Goal: Find specific page/section: Find specific page/section

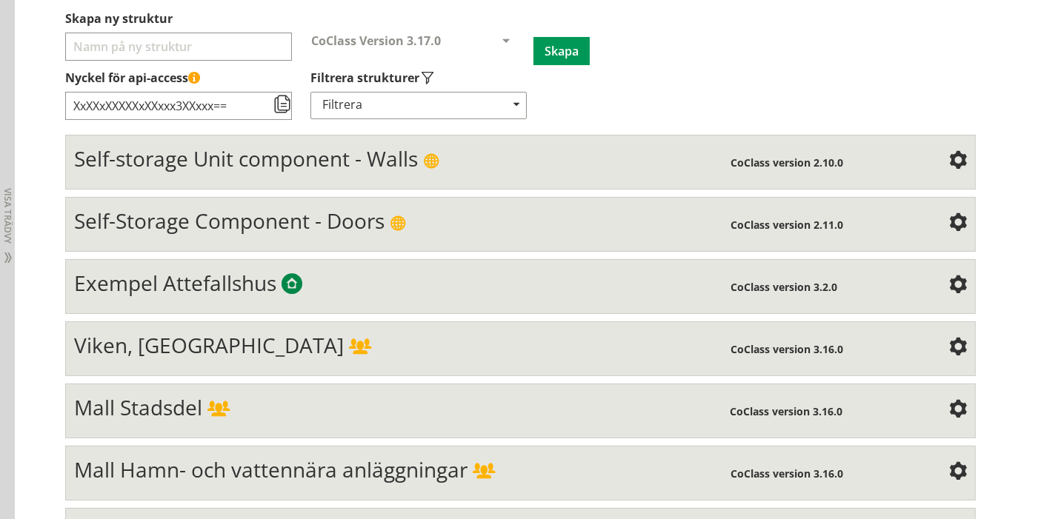
scroll to position [221, 0]
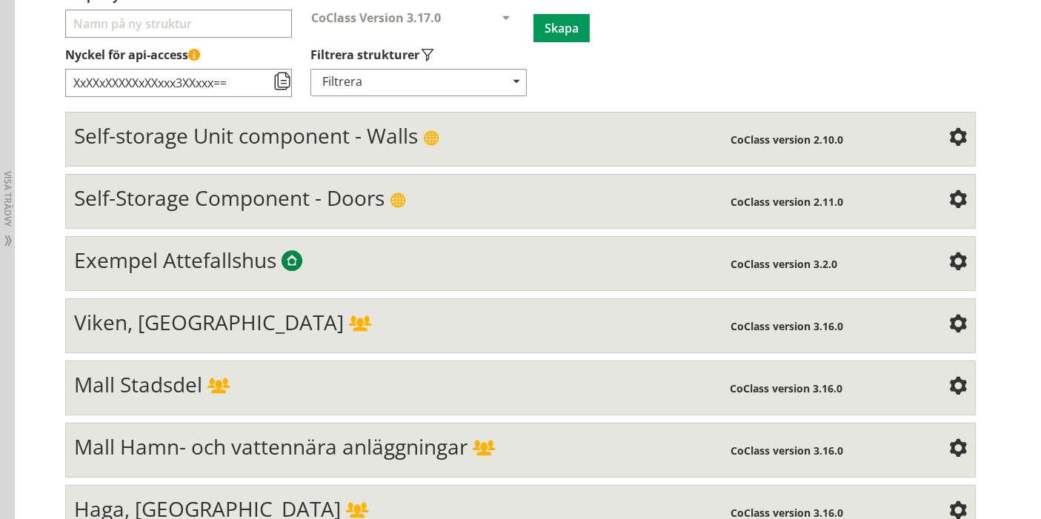
click at [275, 333] on div "Viken, [GEOGRAPHIC_DATA]" at bounding box center [402, 325] width 657 height 30
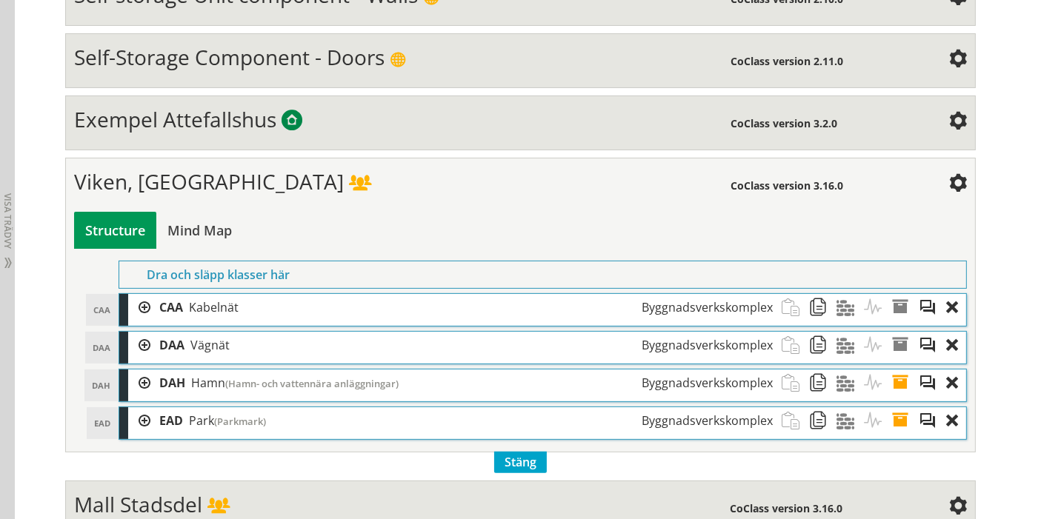
scroll to position [385, 0]
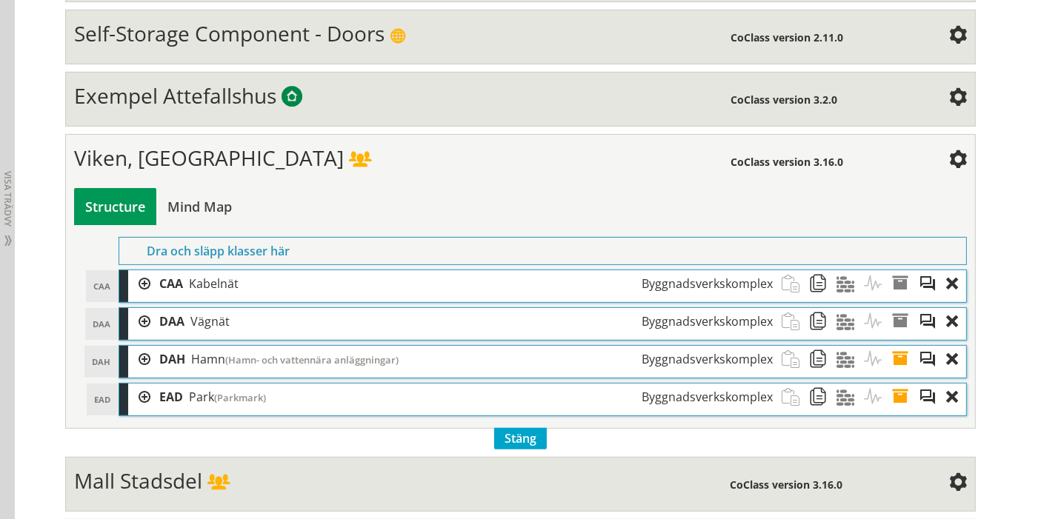
click at [251, 151] on div "Viken, [GEOGRAPHIC_DATA]" at bounding box center [402, 160] width 657 height 30
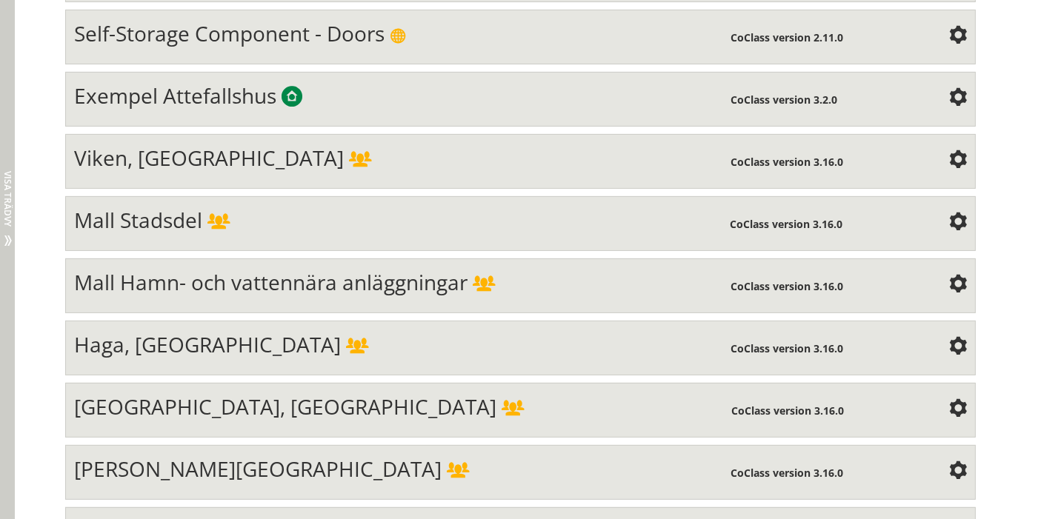
click at [6, 183] on span "Visa trädvy" at bounding box center [7, 199] width 9 height 56
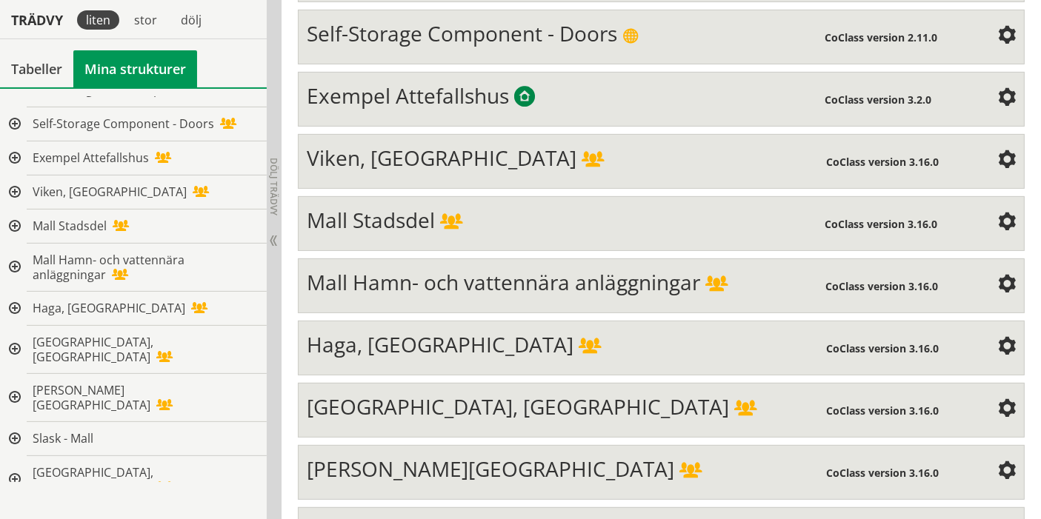
scroll to position [0, 0]
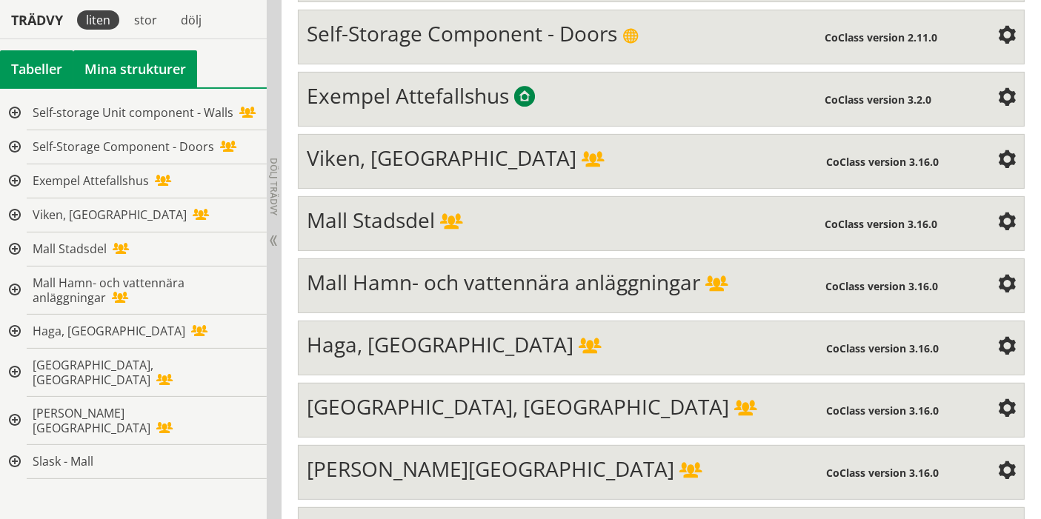
click at [38, 70] on div "Tabeller" at bounding box center [36, 68] width 73 height 37
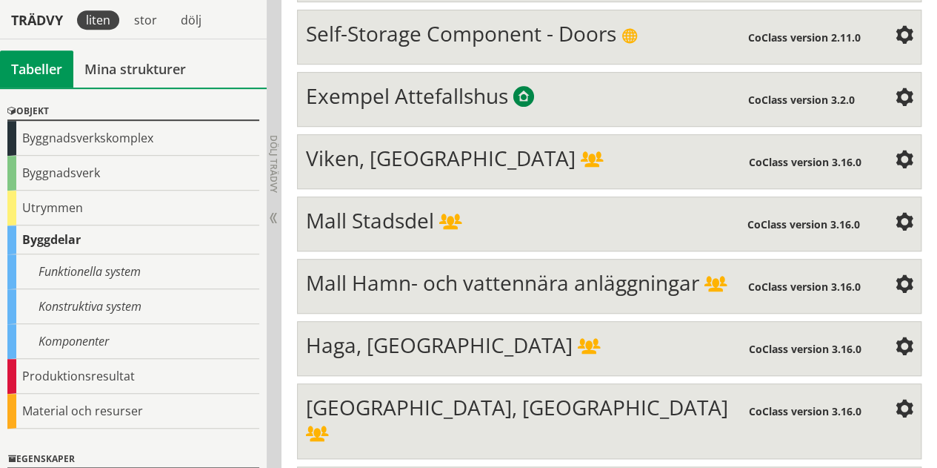
scroll to position [42, 0]
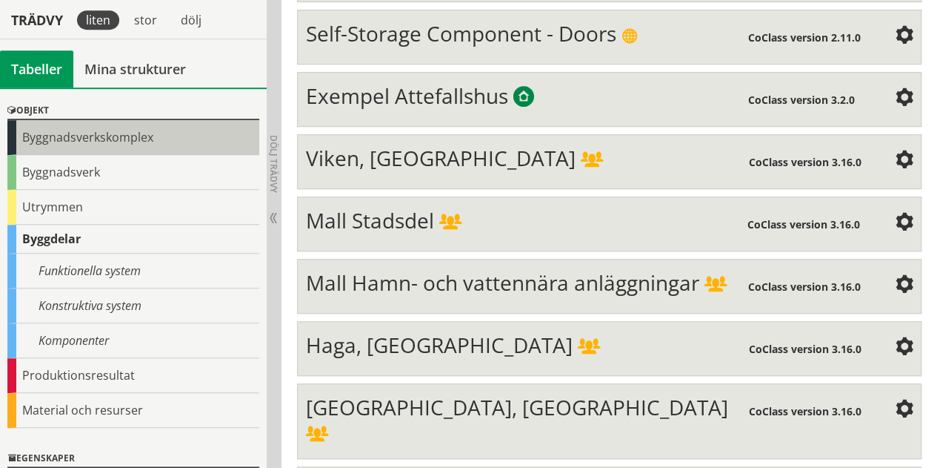
click at [181, 132] on div "Byggnadsverkskomplex" at bounding box center [133, 137] width 252 height 35
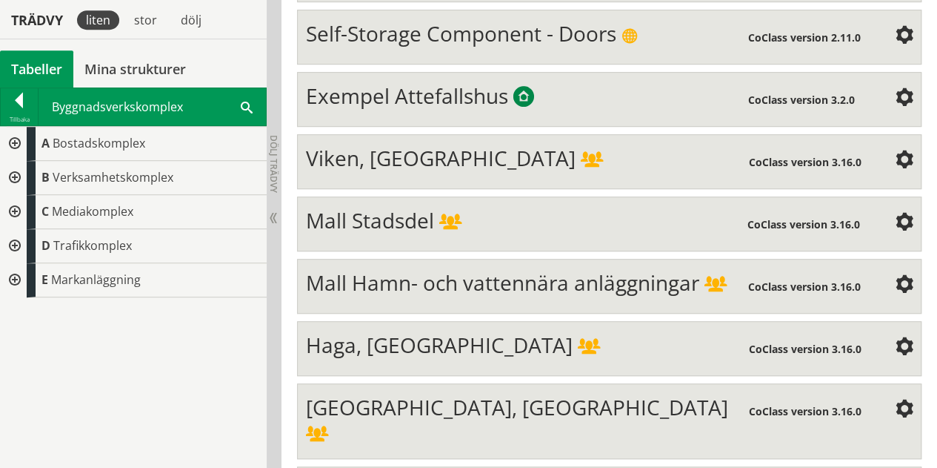
click at [4, 180] on div at bounding box center [13, 178] width 27 height 34
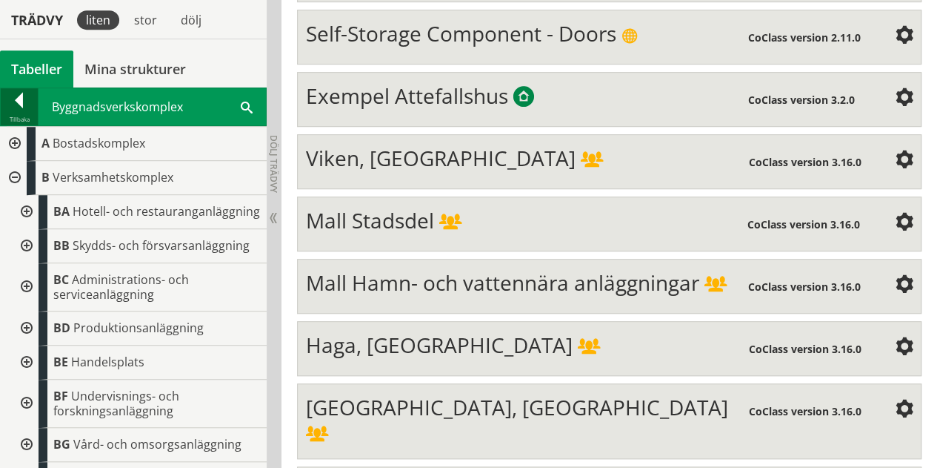
click at [21, 113] on div "Tillbaka" at bounding box center [19, 119] width 37 height 12
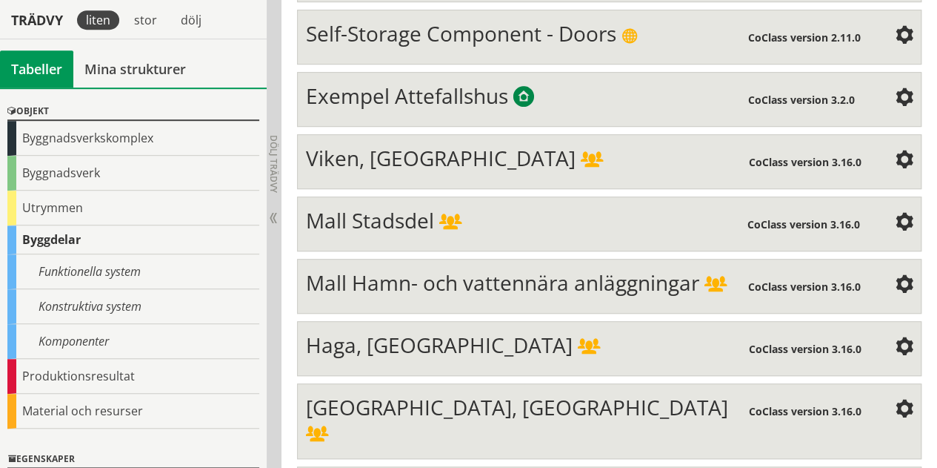
scroll to position [43, 0]
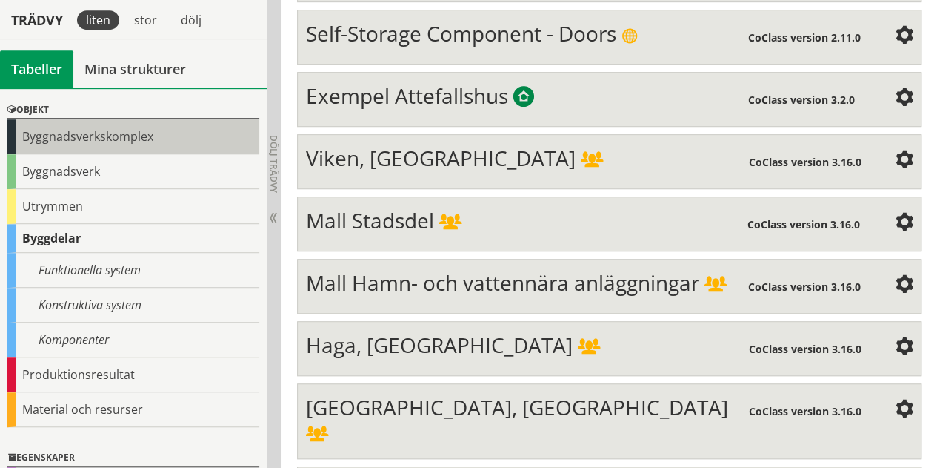
click at [95, 140] on div "Byggnadsverkskomplex" at bounding box center [133, 136] width 252 height 35
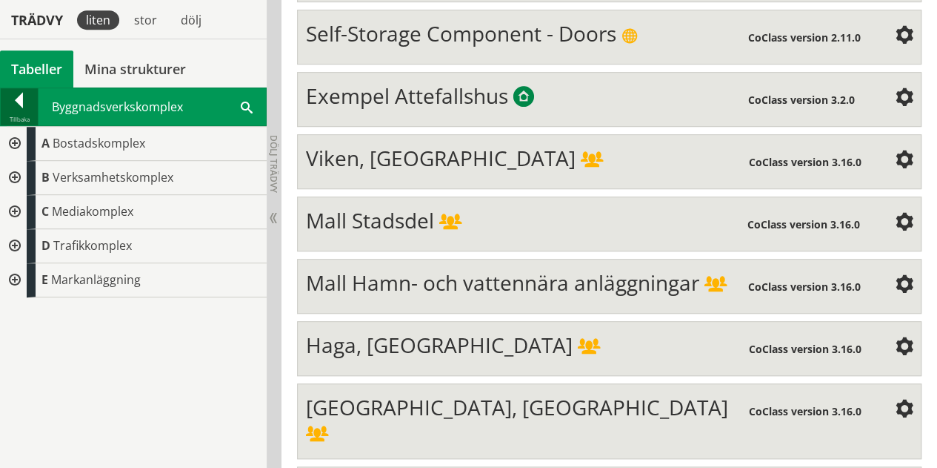
click at [23, 113] on div "Tillbaka" at bounding box center [19, 119] width 37 height 12
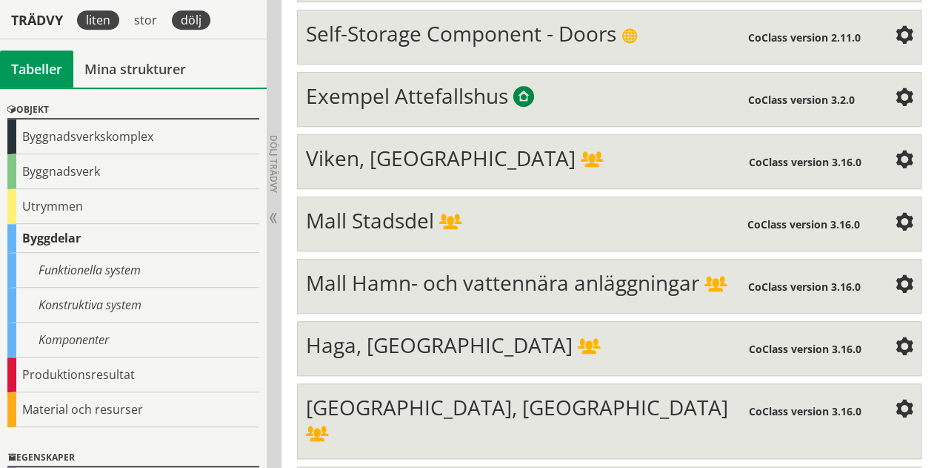
click at [188, 21] on div "dölj" at bounding box center [191, 19] width 39 height 19
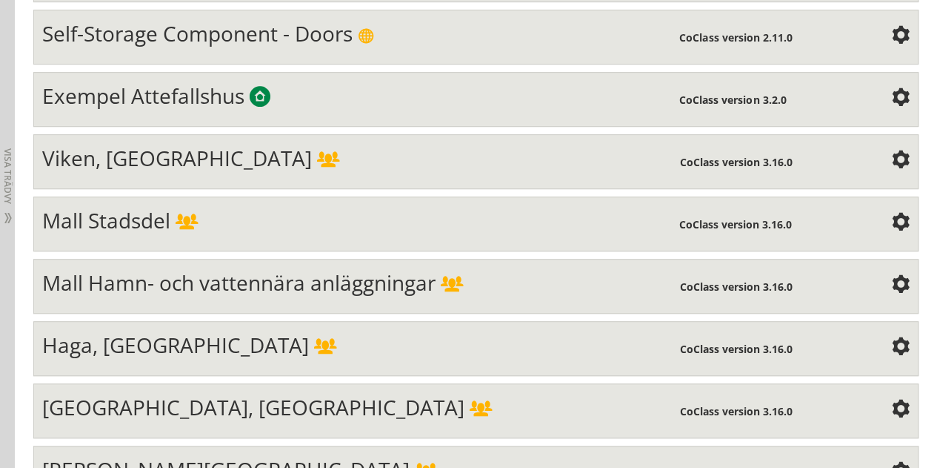
click at [209, 202] on div "Mall Stadsdel CoClass version 3.16.0 Structure Mind Map Property" at bounding box center [475, 223] width 885 height 55
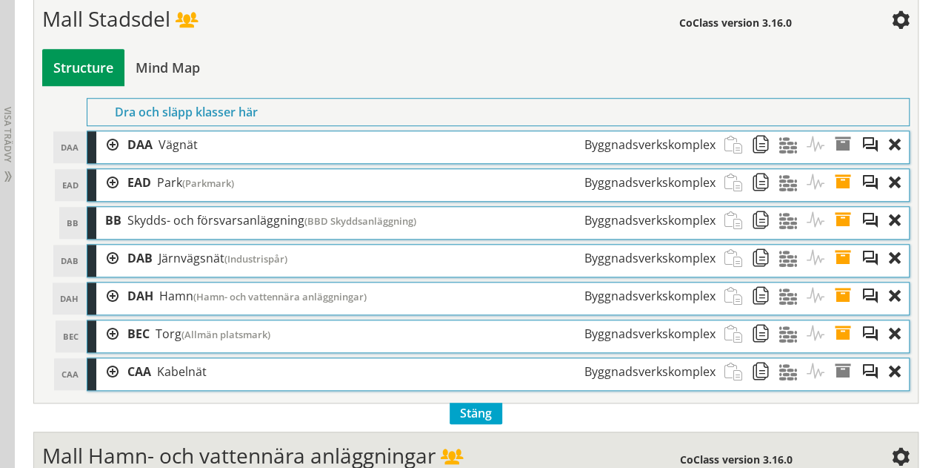
scroll to position [608, 0]
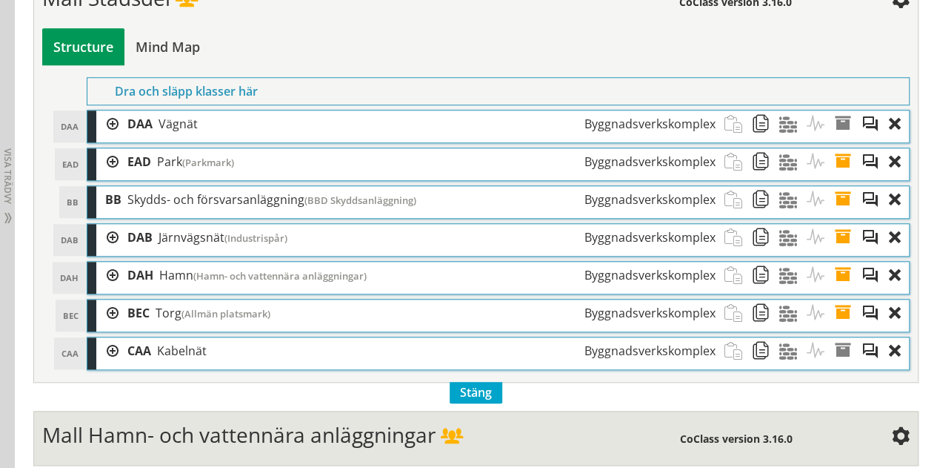
click at [111, 121] on div at bounding box center [107, 123] width 22 height 27
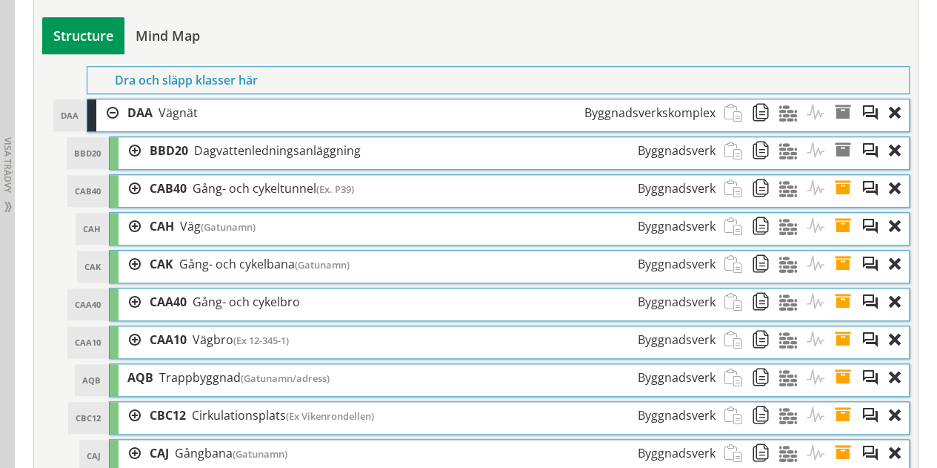
scroll to position [682, 0]
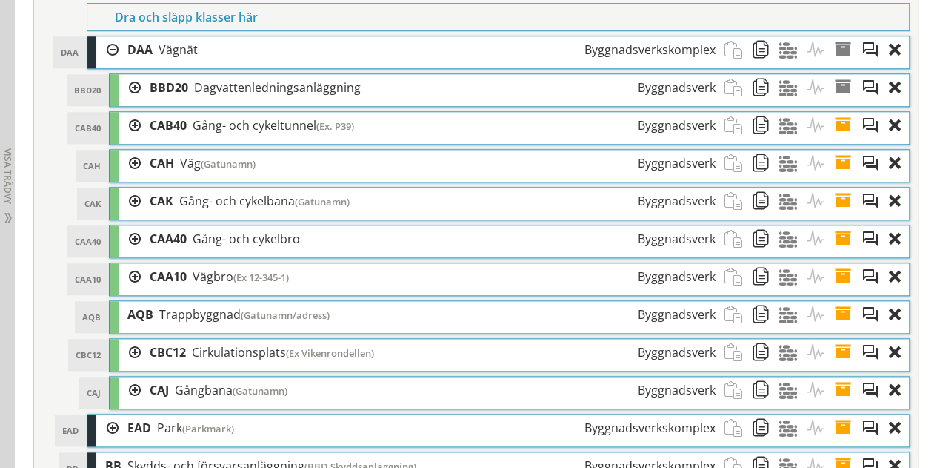
click at [132, 158] on div at bounding box center [130, 163] width 22 height 27
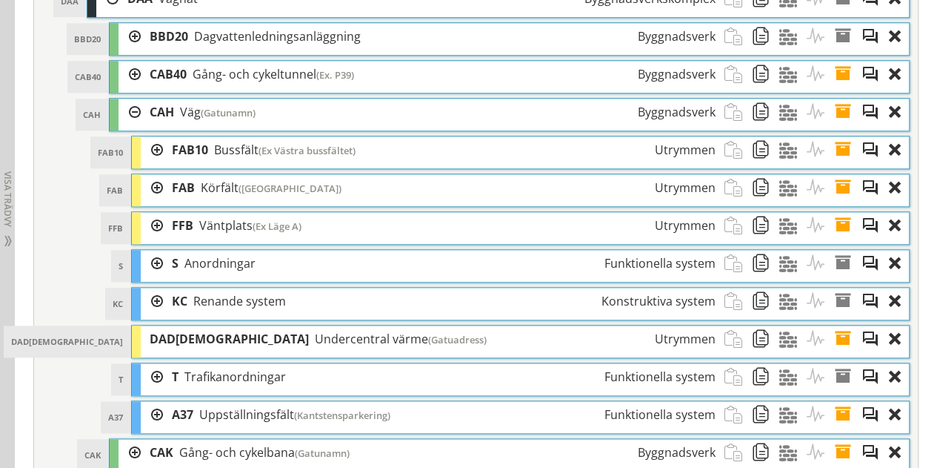
scroll to position [756, 0]
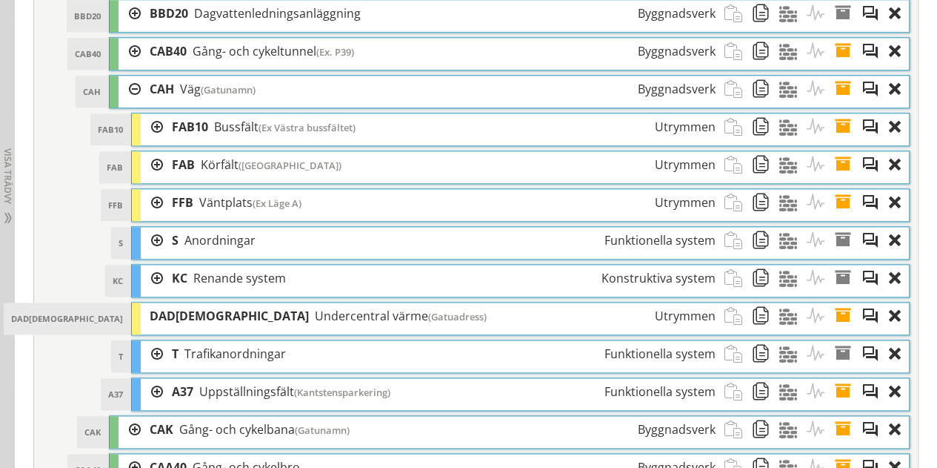
click at [130, 79] on div at bounding box center [130, 89] width 22 height 27
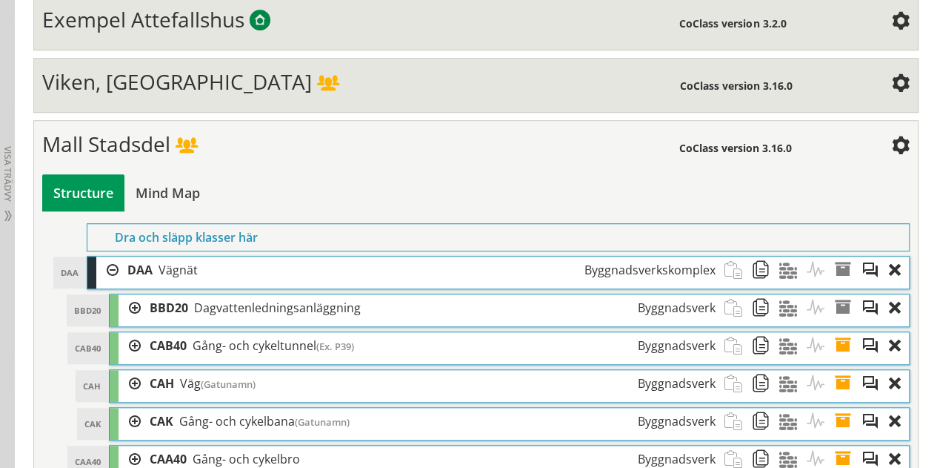
scroll to position [459, 0]
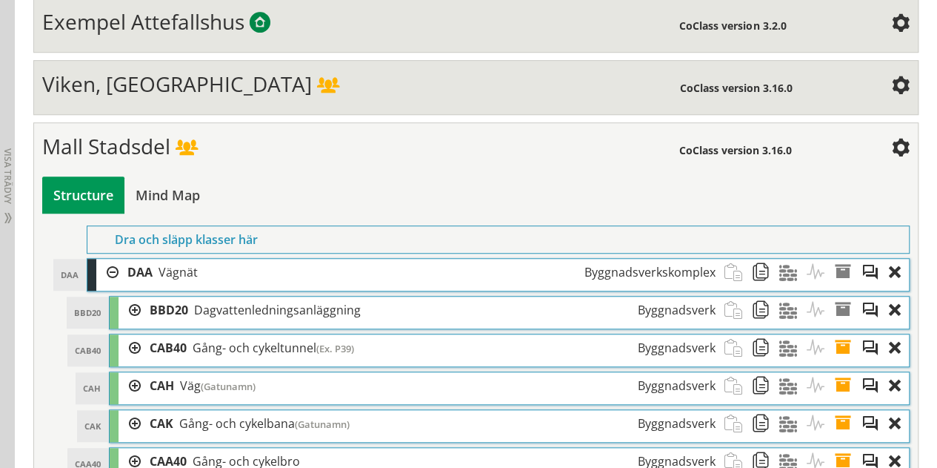
click at [107, 267] on div at bounding box center [107, 272] width 22 height 27
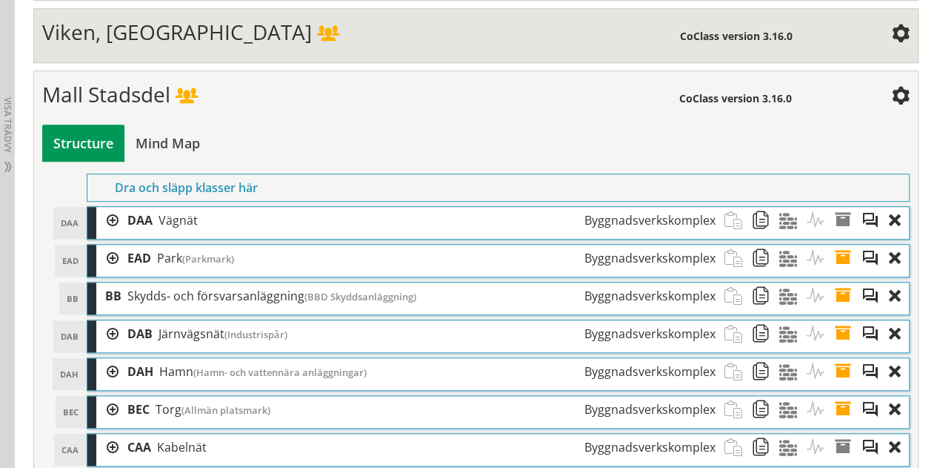
scroll to position [533, 0]
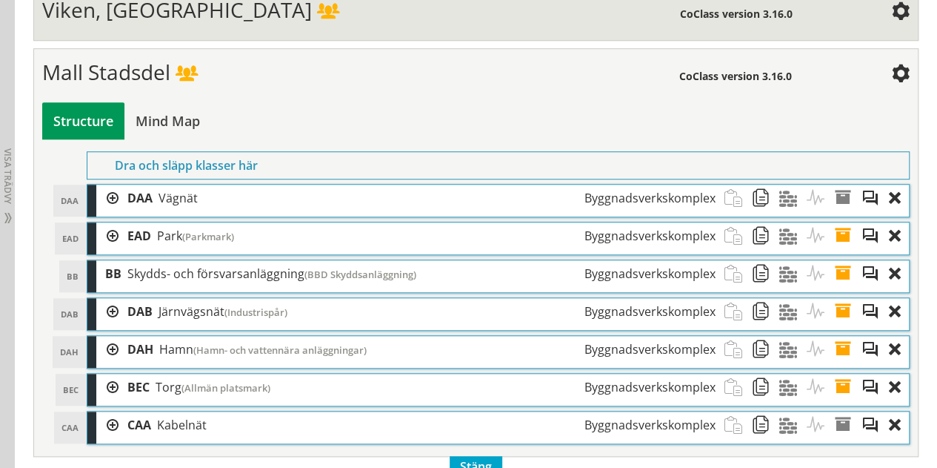
click at [419, 61] on div "Mall Stadsdel" at bounding box center [360, 74] width 637 height 30
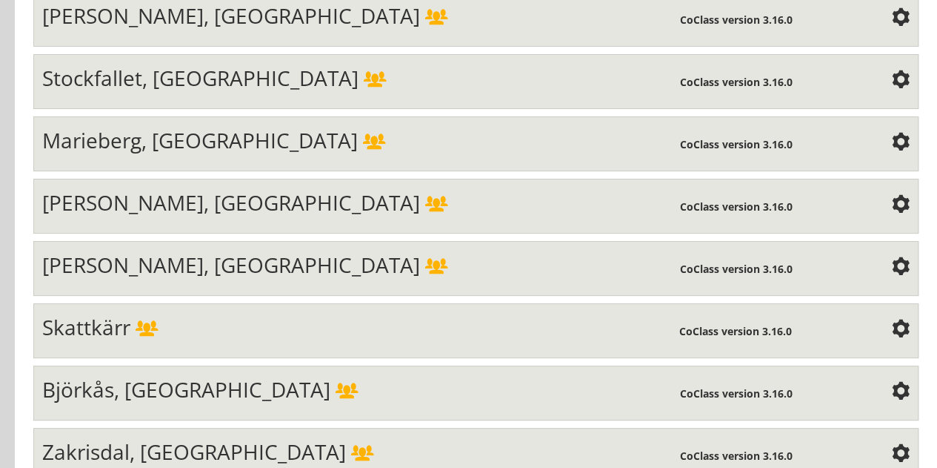
scroll to position [1047, 0]
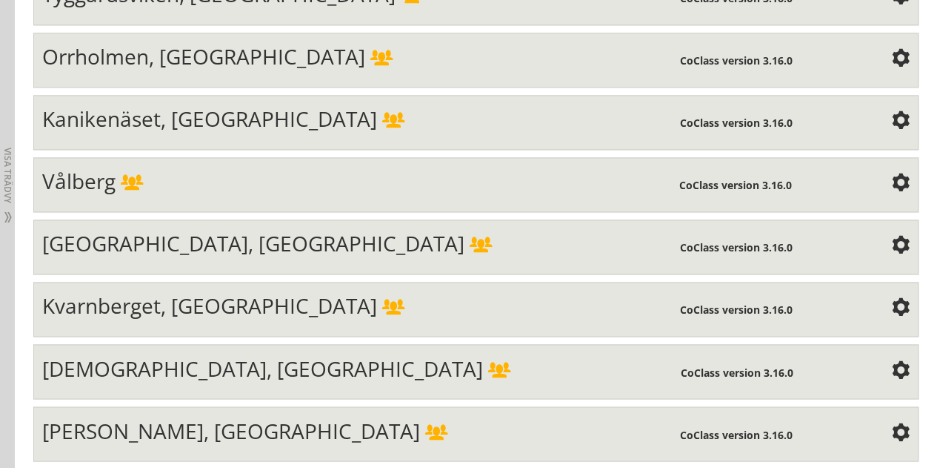
click at [93, 229] on span "[GEOGRAPHIC_DATA], [GEOGRAPHIC_DATA]" at bounding box center [253, 243] width 422 height 28
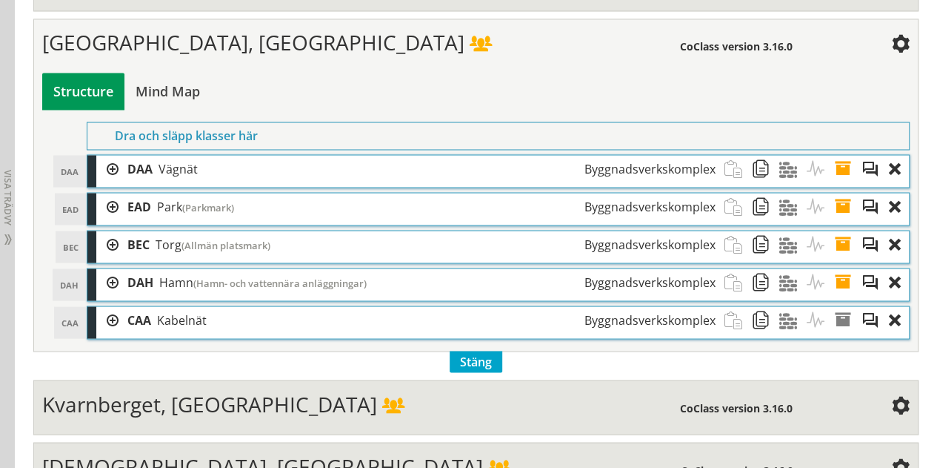
scroll to position [1269, 0]
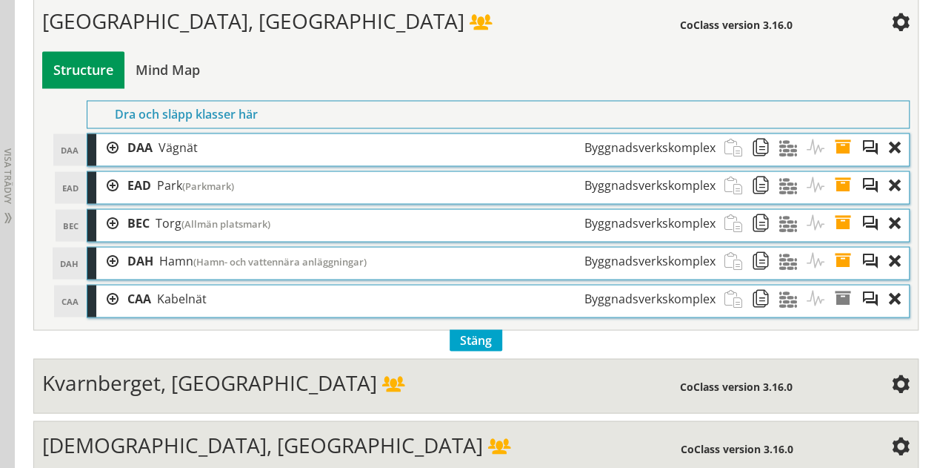
click at [111, 176] on div at bounding box center [107, 184] width 22 height 27
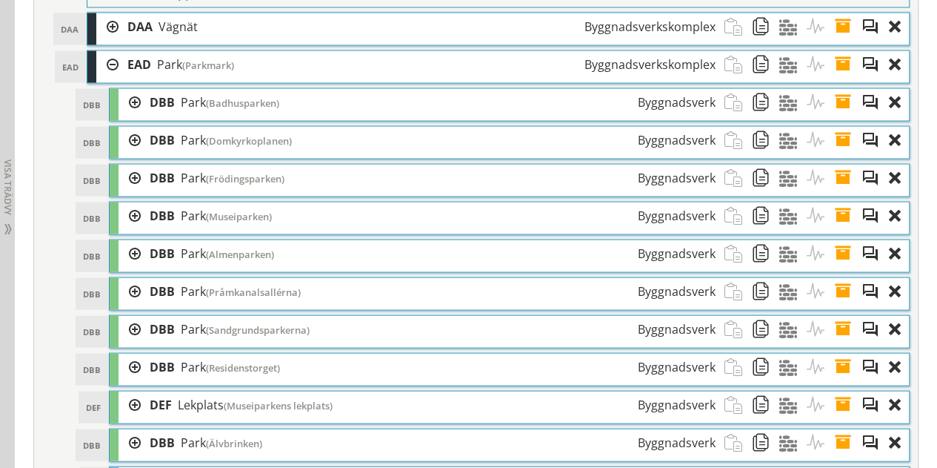
scroll to position [1417, 0]
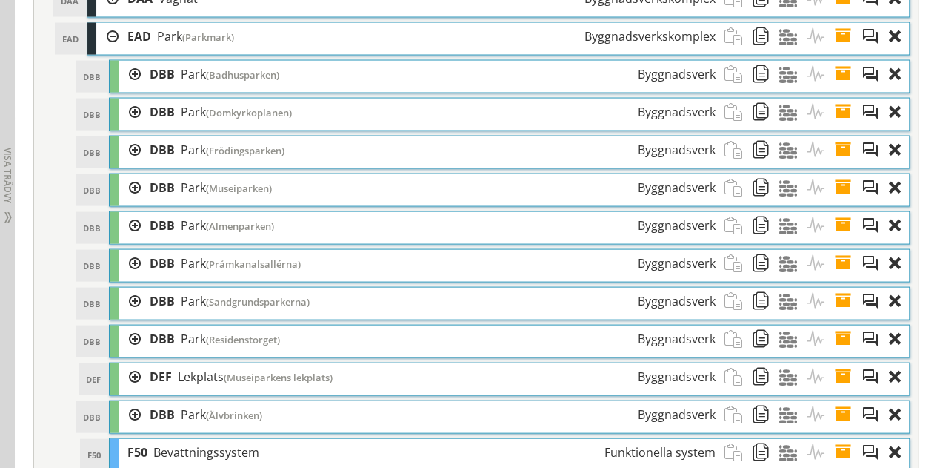
click at [130, 287] on div at bounding box center [130, 300] width 22 height 27
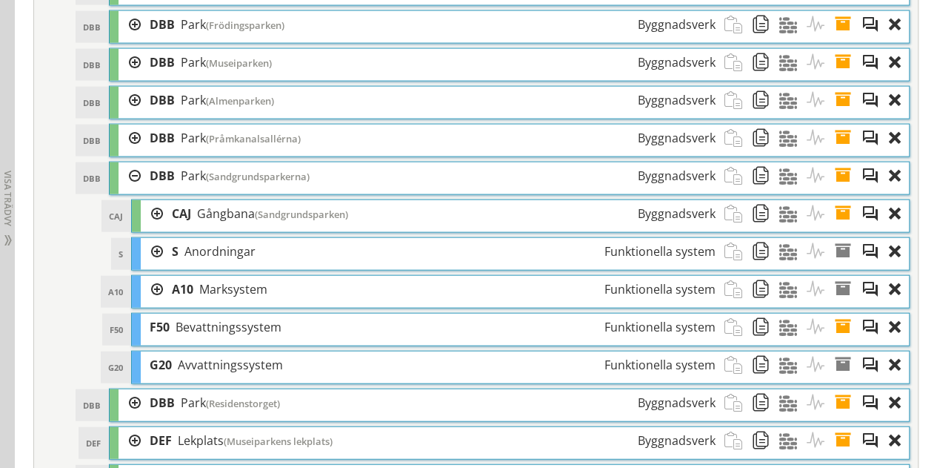
scroll to position [1566, 0]
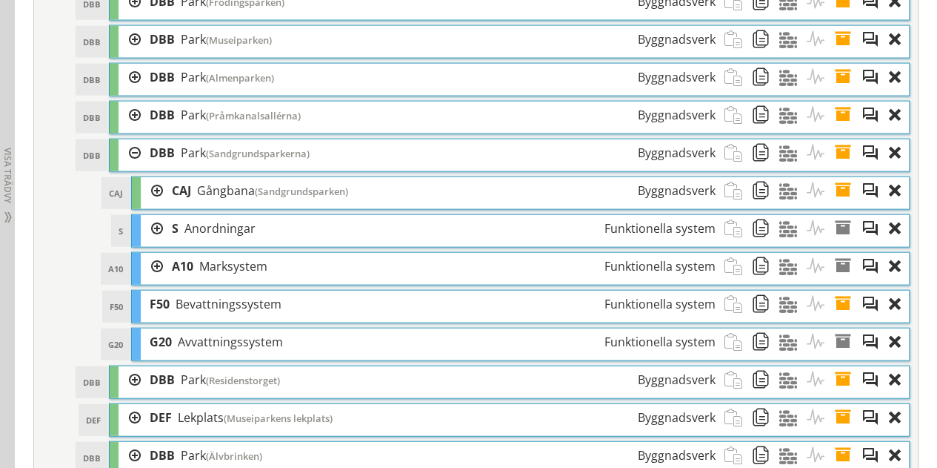
click at [157, 215] on div at bounding box center [152, 228] width 22 height 27
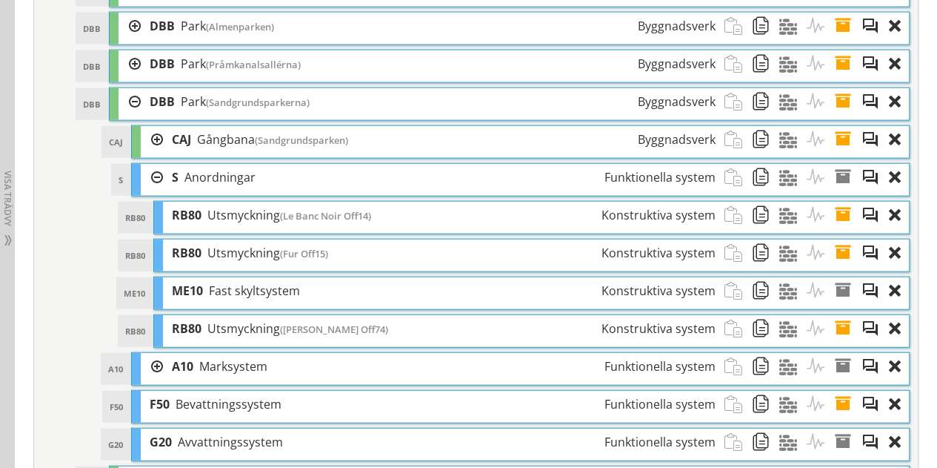
scroll to position [1640, 0]
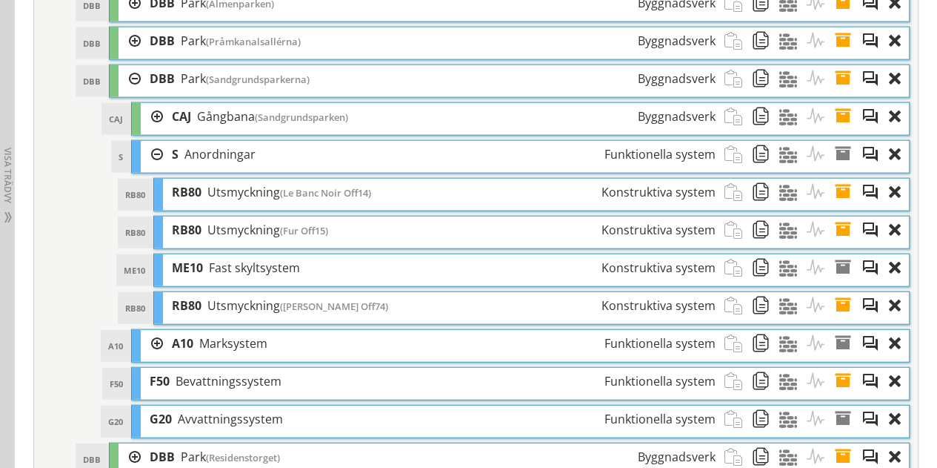
drag, startPoint x: 158, startPoint y: 140, endPoint x: 156, endPoint y: 133, distance: 7.7
click at [158, 141] on div at bounding box center [152, 154] width 22 height 27
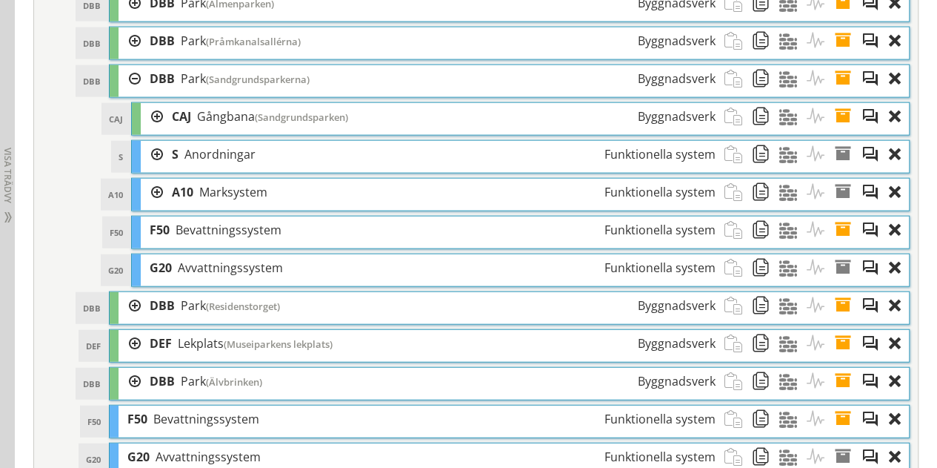
click at [127, 64] on div "DBB [GEOGRAPHIC_DATA] (Sandgrundsparkerna) Byggnadsverk Dra och släpp Aktivitet…" at bounding box center [509, 80] width 801 height 33
click at [133, 65] on div at bounding box center [130, 78] width 22 height 27
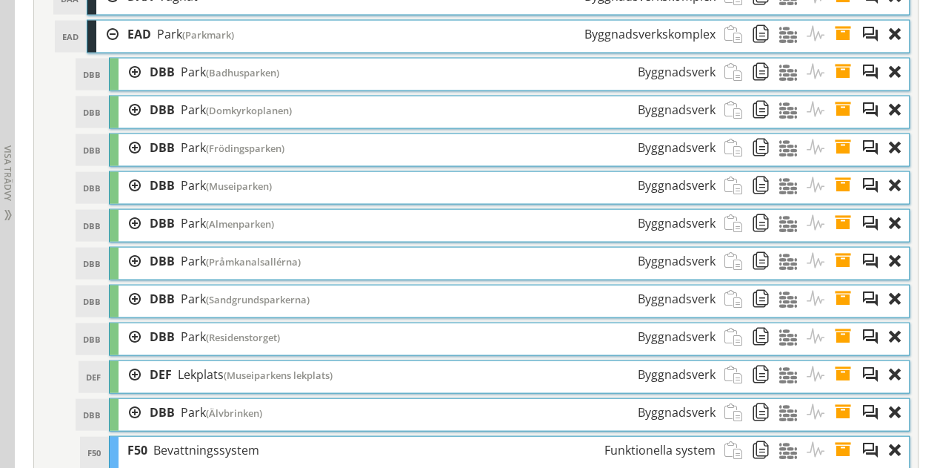
scroll to position [1417, 0]
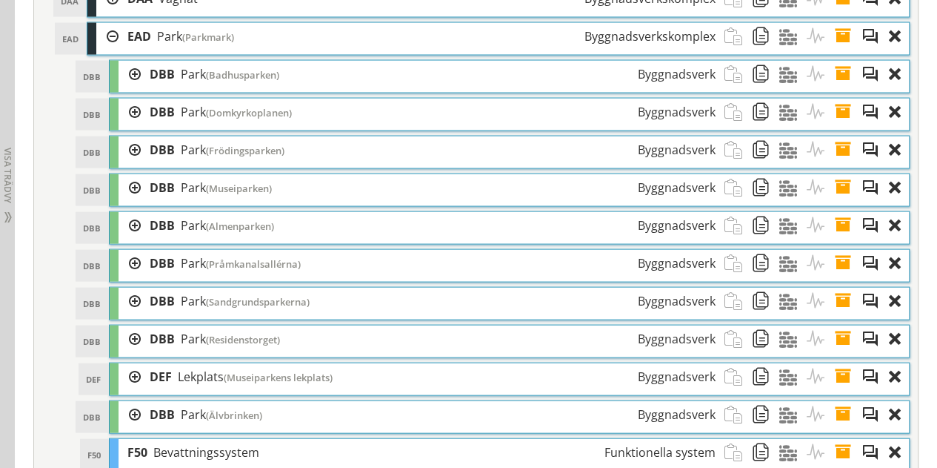
click at [111, 23] on div at bounding box center [107, 36] width 22 height 27
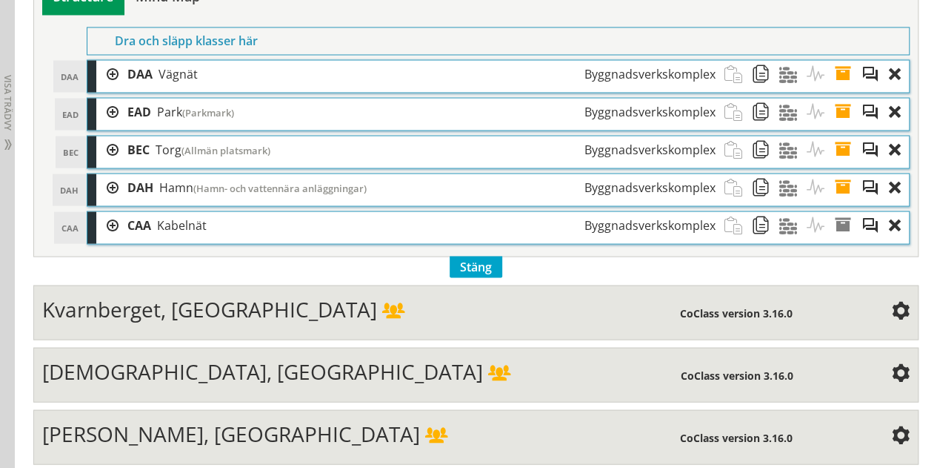
scroll to position [1269, 0]
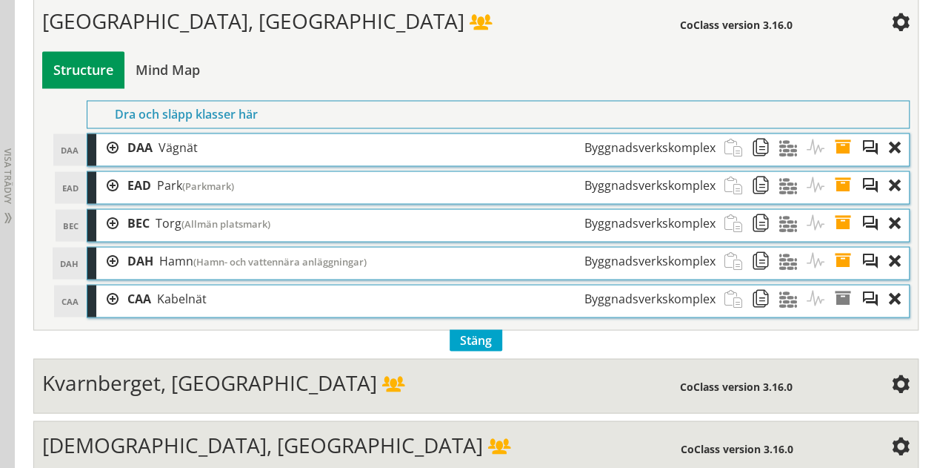
click at [109, 133] on div at bounding box center [107, 146] width 22 height 27
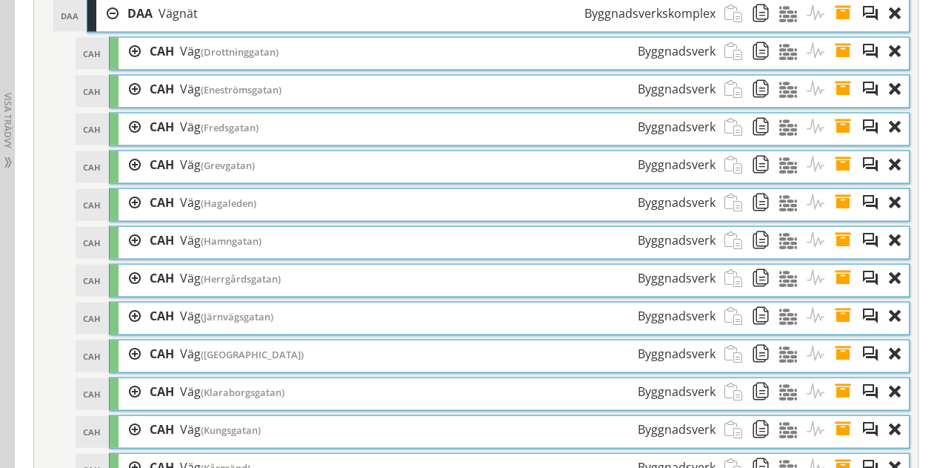
scroll to position [1417, 0]
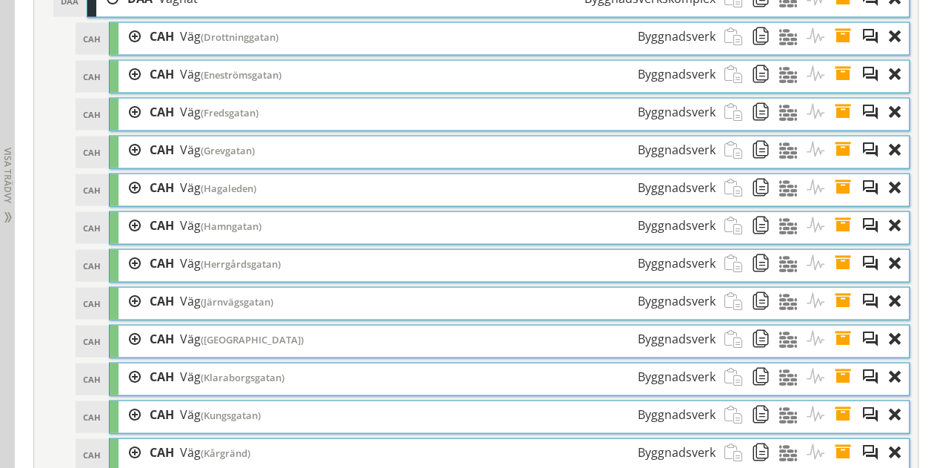
click at [136, 23] on div at bounding box center [130, 36] width 22 height 27
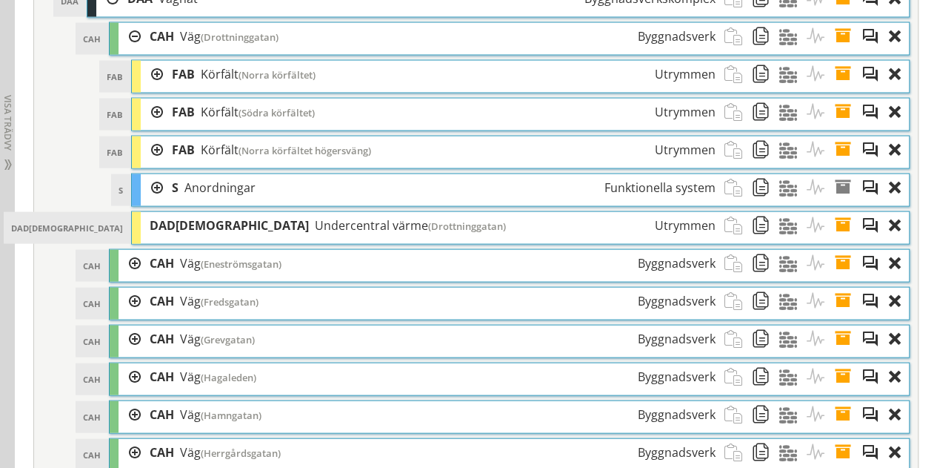
scroll to position [1343, 0]
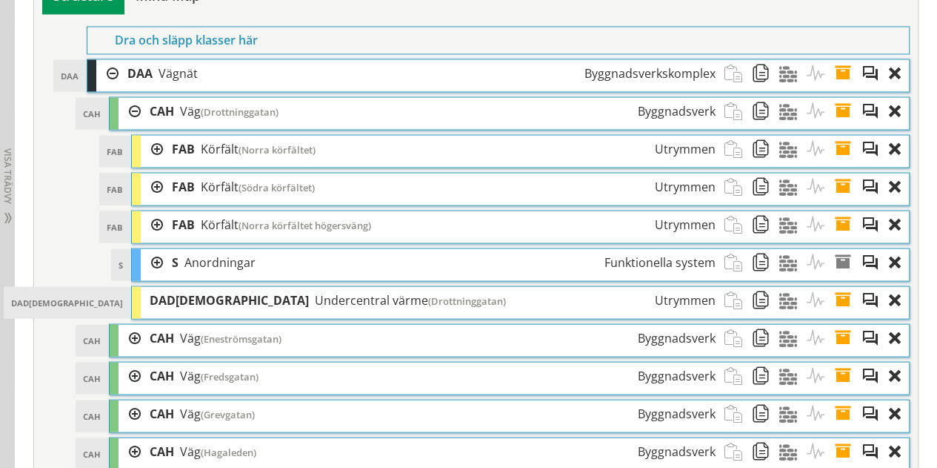
click at [149, 173] on div at bounding box center [152, 186] width 22 height 27
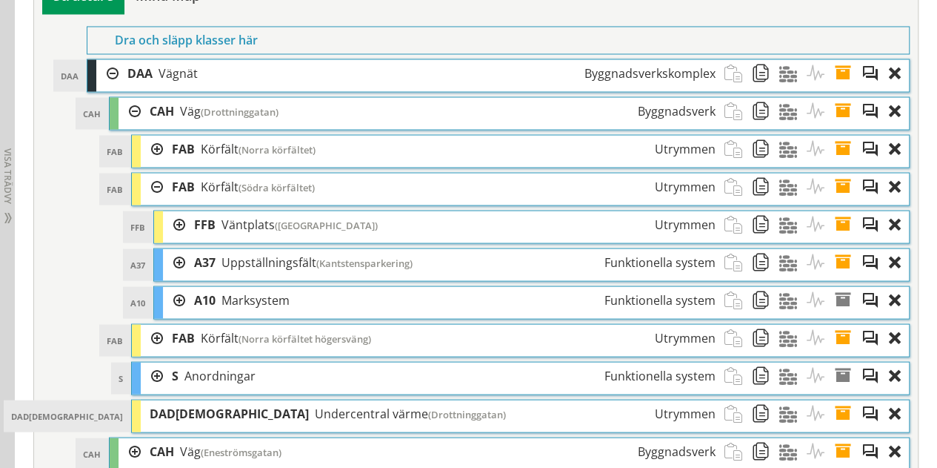
click at [175, 213] on div at bounding box center [174, 223] width 22 height 27
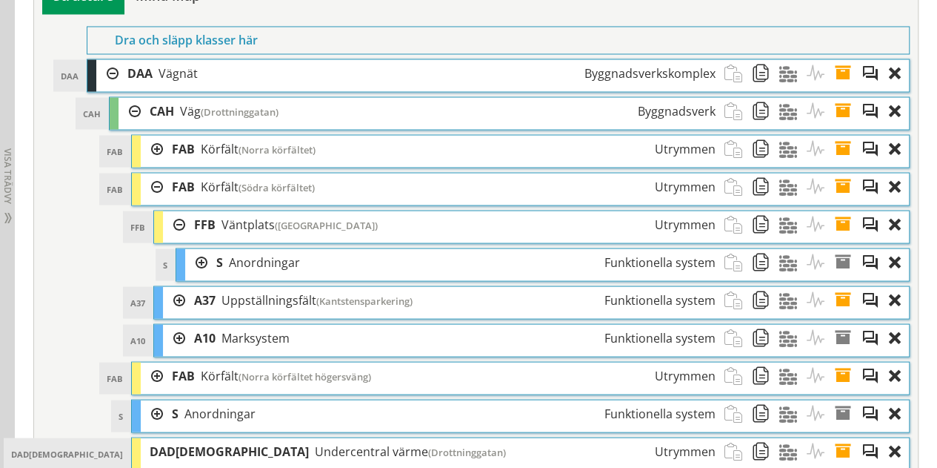
click at [191, 259] on div at bounding box center [196, 261] width 22 height 27
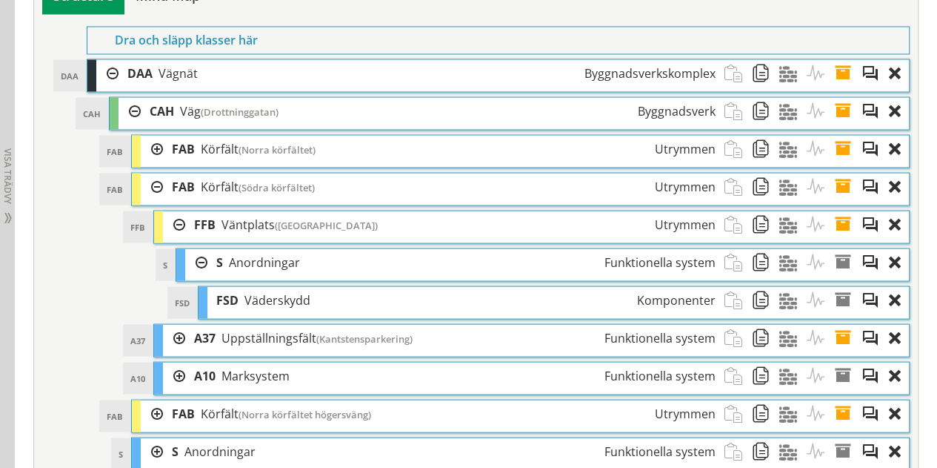
click at [173, 210] on div at bounding box center [174, 223] width 22 height 27
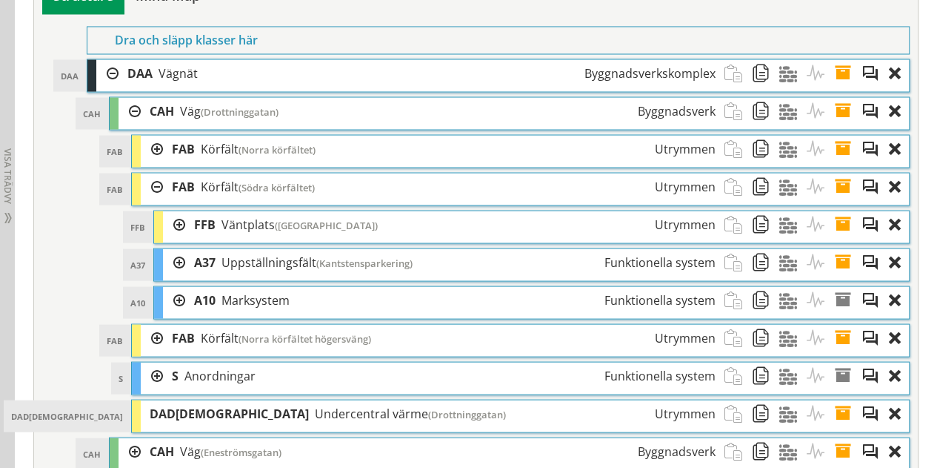
click at [176, 286] on div at bounding box center [174, 299] width 22 height 27
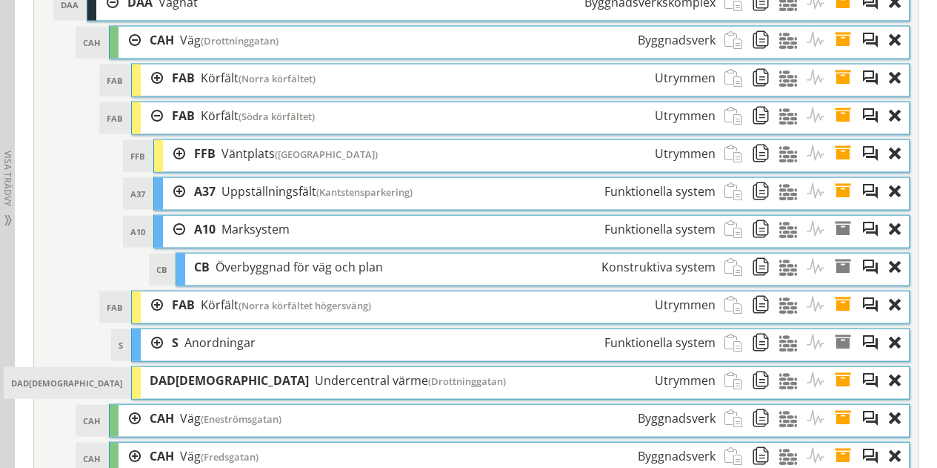
scroll to position [1417, 0]
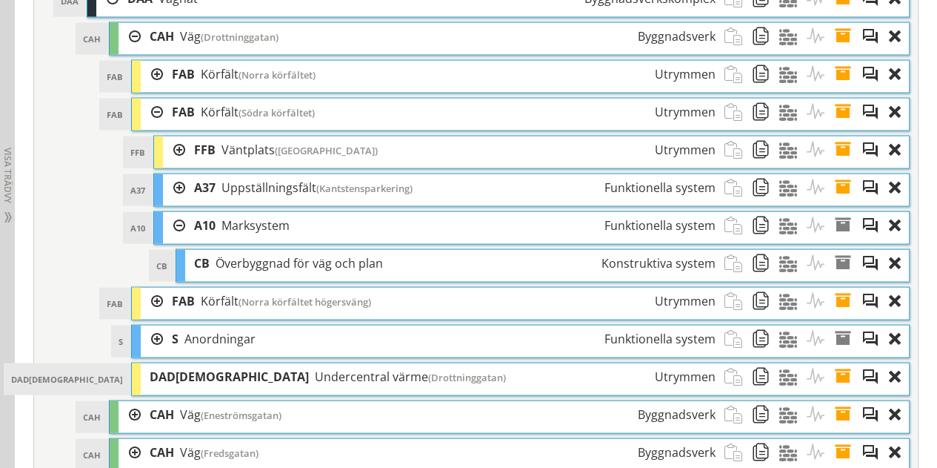
click at [182, 215] on div at bounding box center [174, 225] width 22 height 27
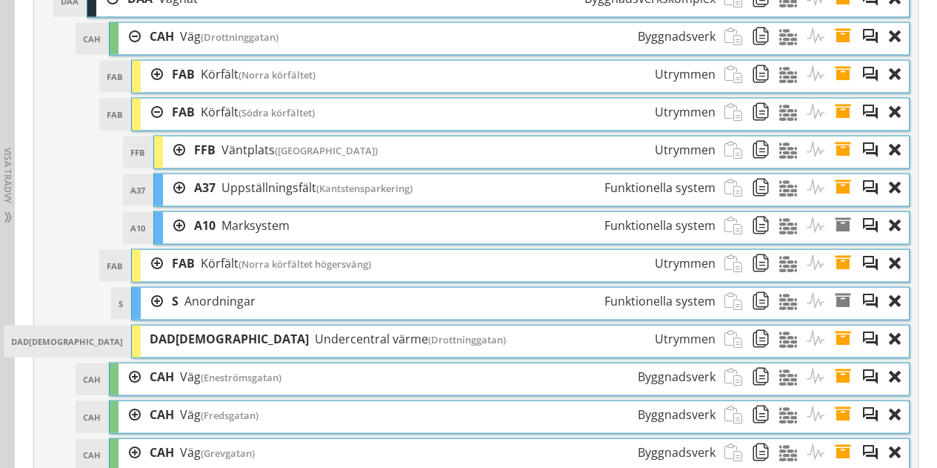
click at [154, 99] on div at bounding box center [152, 112] width 22 height 27
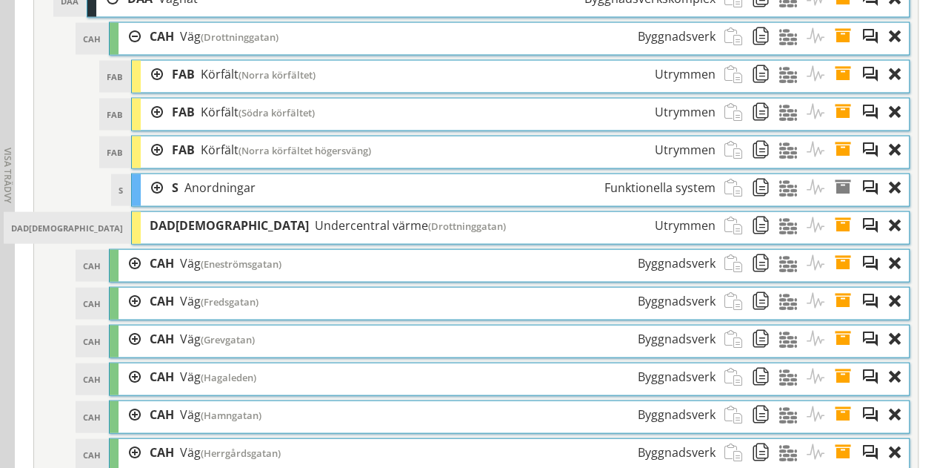
click at [129, 32] on div at bounding box center [130, 36] width 22 height 27
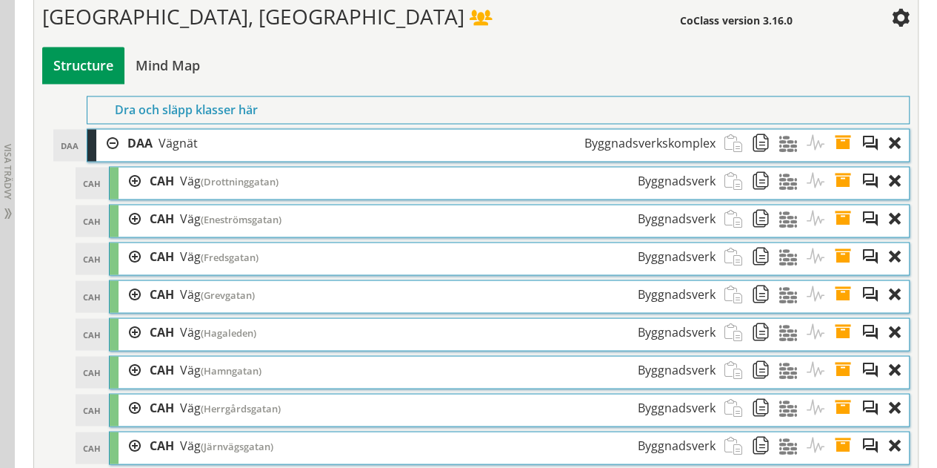
scroll to position [1269, 0]
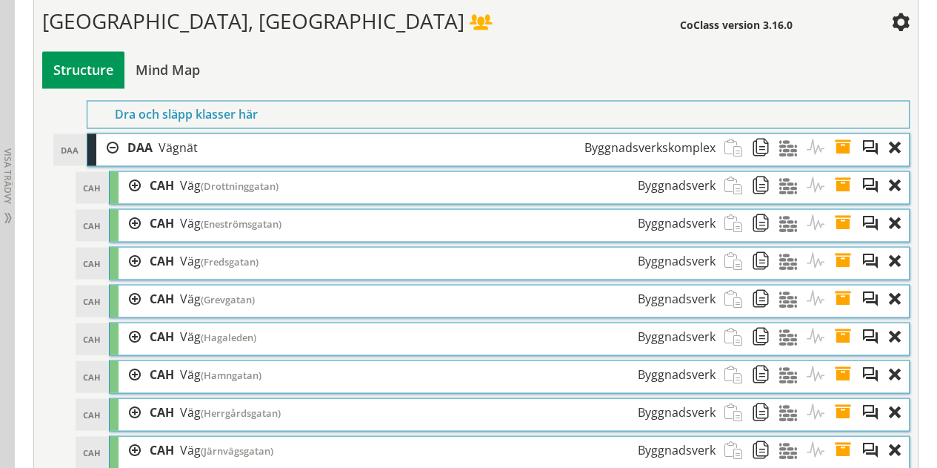
click at [108, 139] on div at bounding box center [107, 146] width 22 height 27
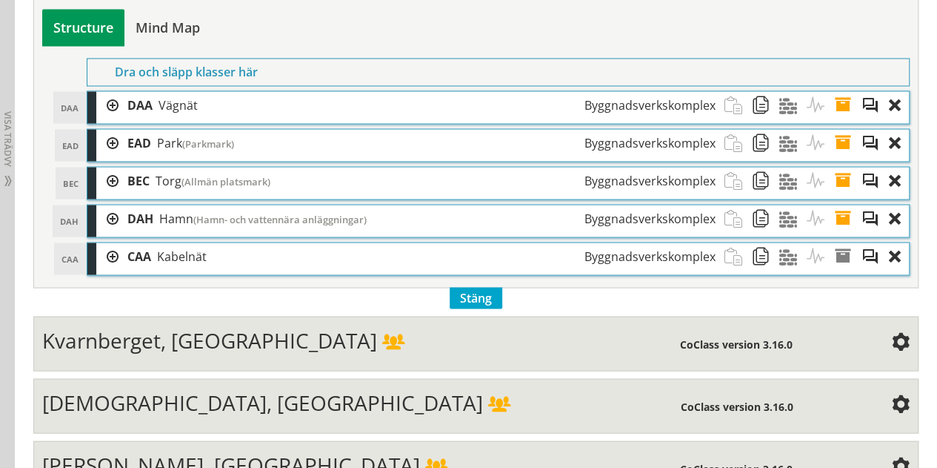
scroll to position [1343, 0]
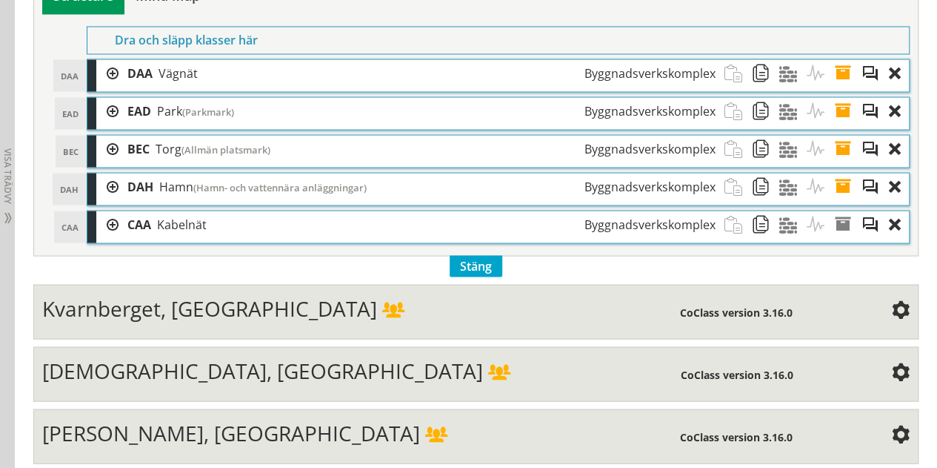
click at [114, 173] on div at bounding box center [107, 186] width 22 height 27
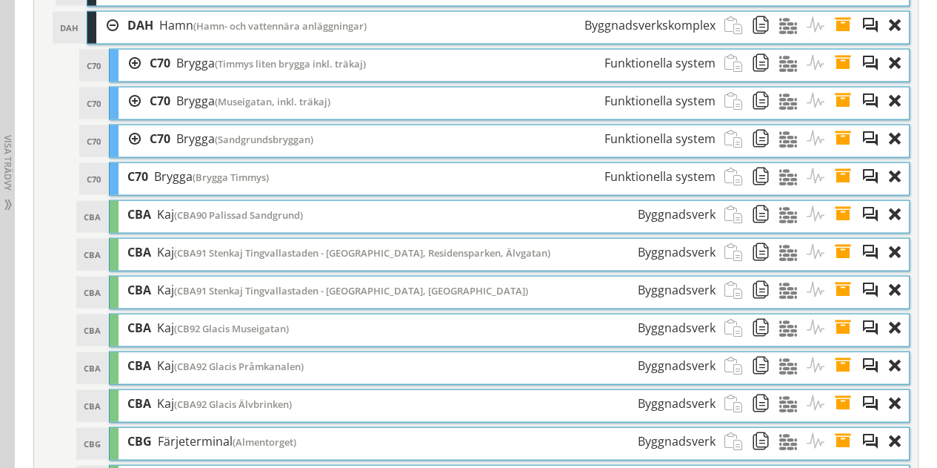
scroll to position [1491, 0]
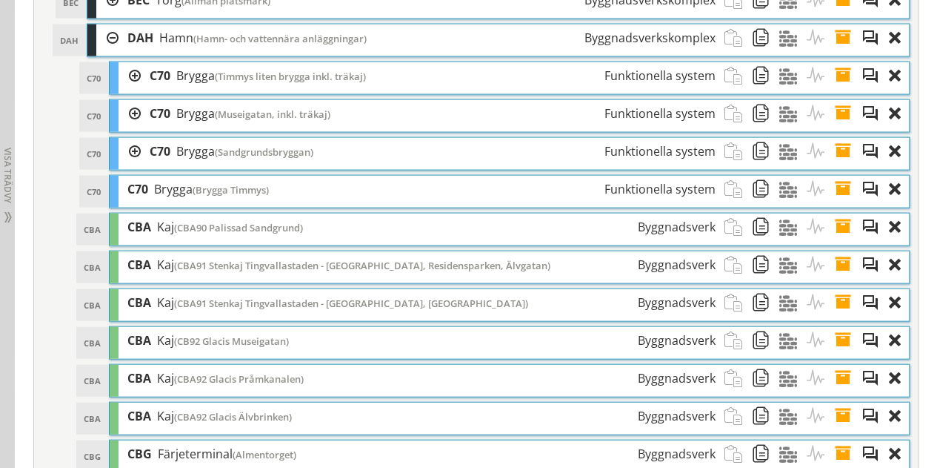
click at [111, 24] on div at bounding box center [107, 37] width 22 height 27
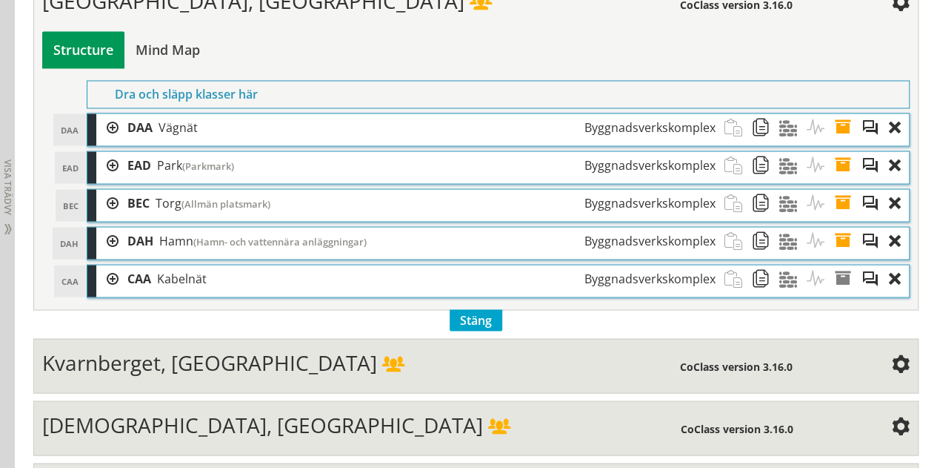
scroll to position [1269, 0]
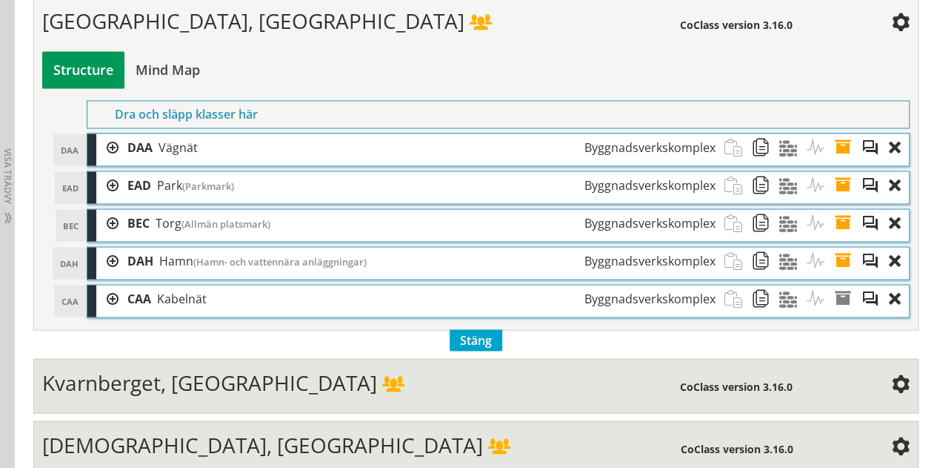
click at [110, 141] on div at bounding box center [107, 146] width 22 height 27
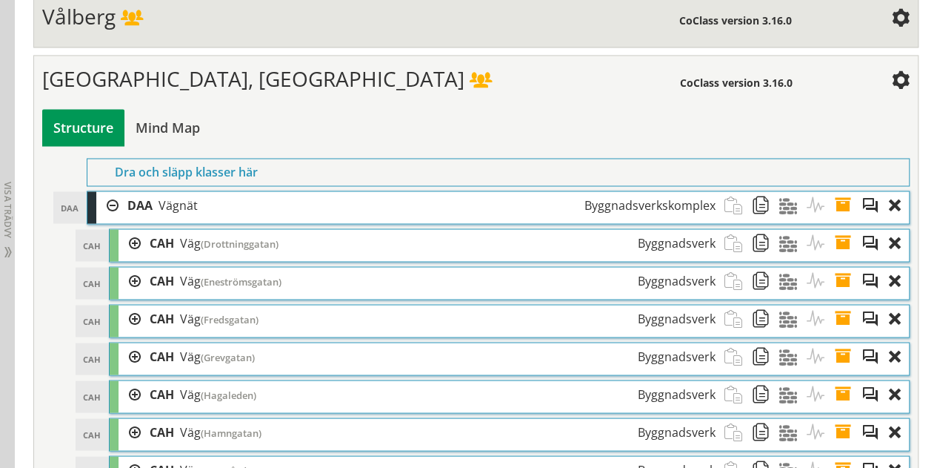
scroll to position [1195, 0]
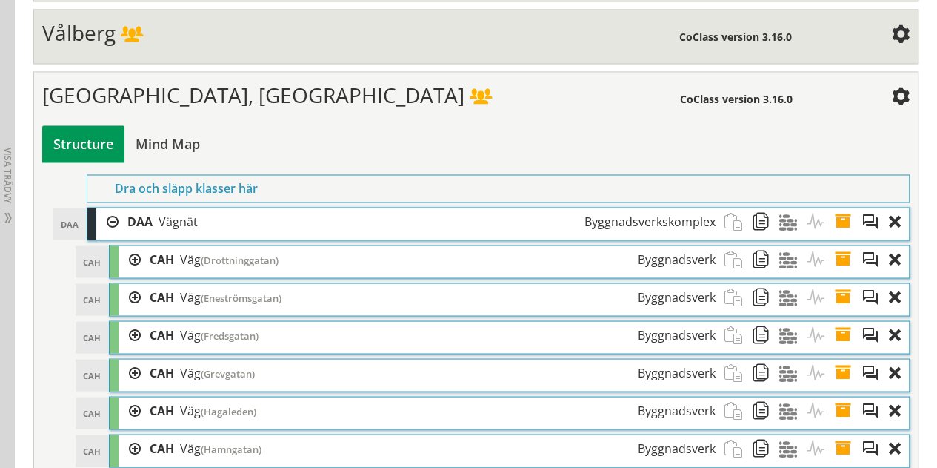
click at [110, 207] on div at bounding box center [107, 220] width 22 height 27
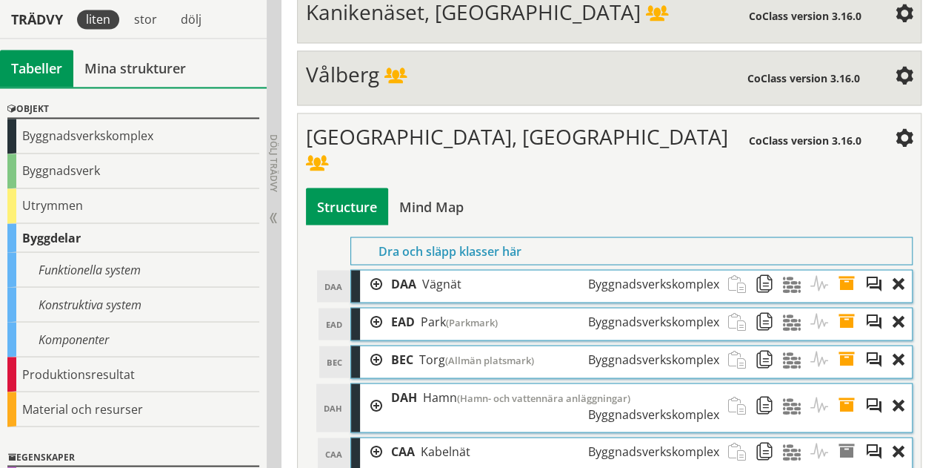
click at [381, 122] on span "[GEOGRAPHIC_DATA], [GEOGRAPHIC_DATA]" at bounding box center [517, 136] width 422 height 28
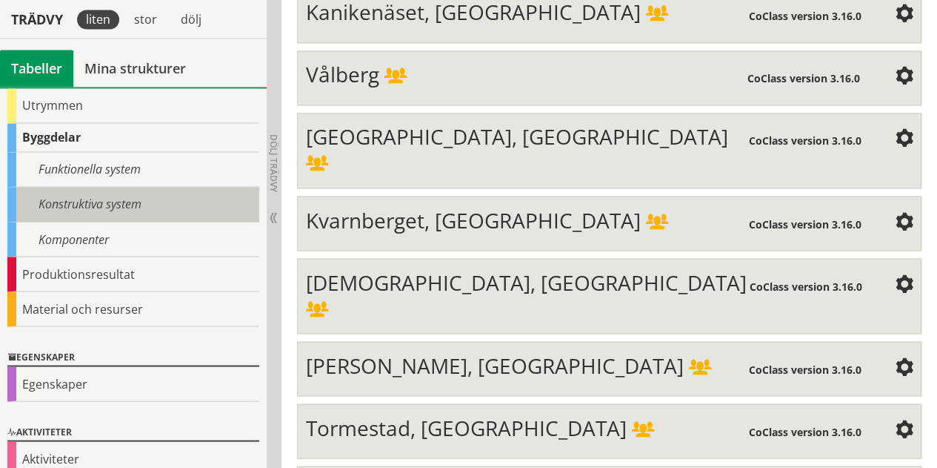
scroll to position [159, 0]
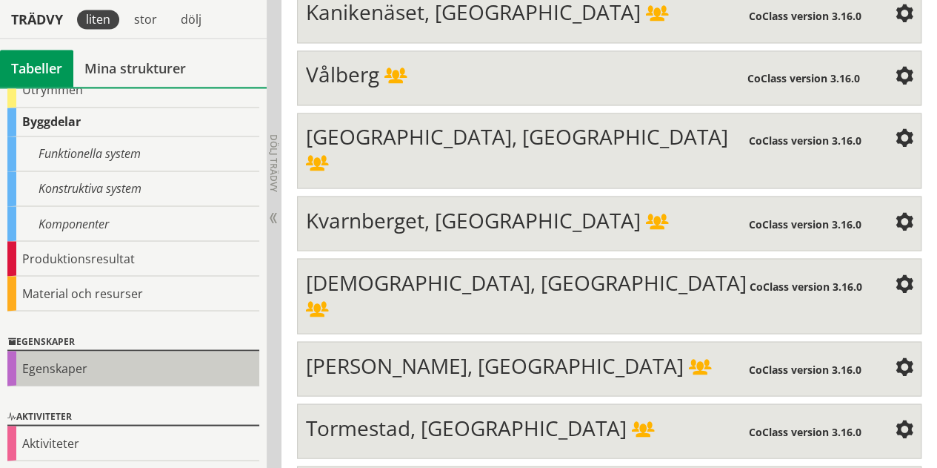
click at [118, 350] on div "Egenskaper" at bounding box center [133, 367] width 252 height 35
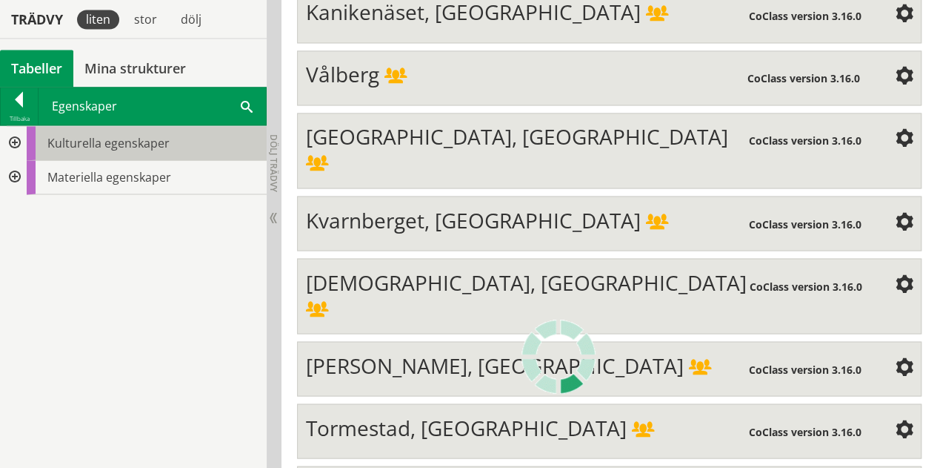
click at [102, 147] on span "Kulturella egenskaper" at bounding box center [108, 143] width 122 height 16
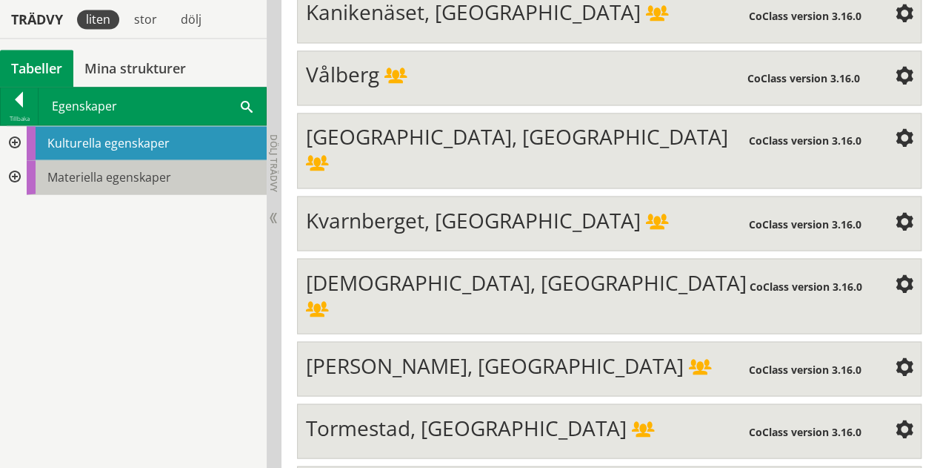
click at [92, 173] on span "Materiella egenskaper" at bounding box center [109, 177] width 124 height 16
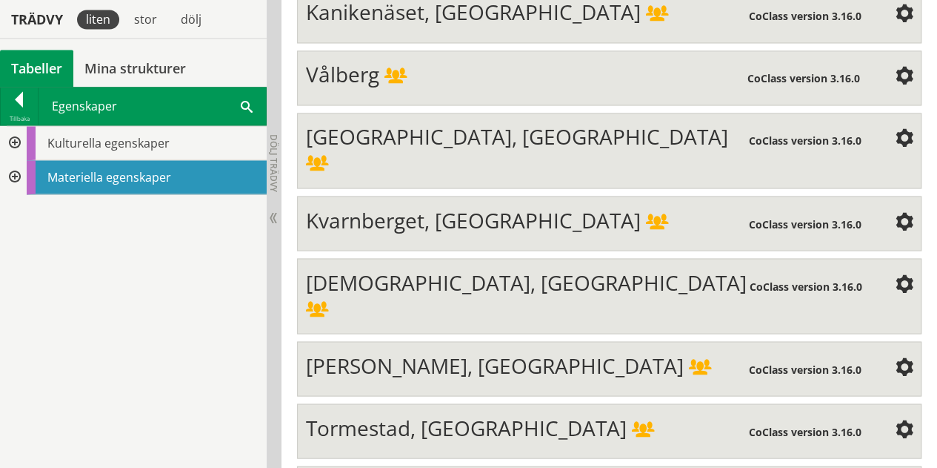
click at [18, 173] on div at bounding box center [13, 177] width 27 height 34
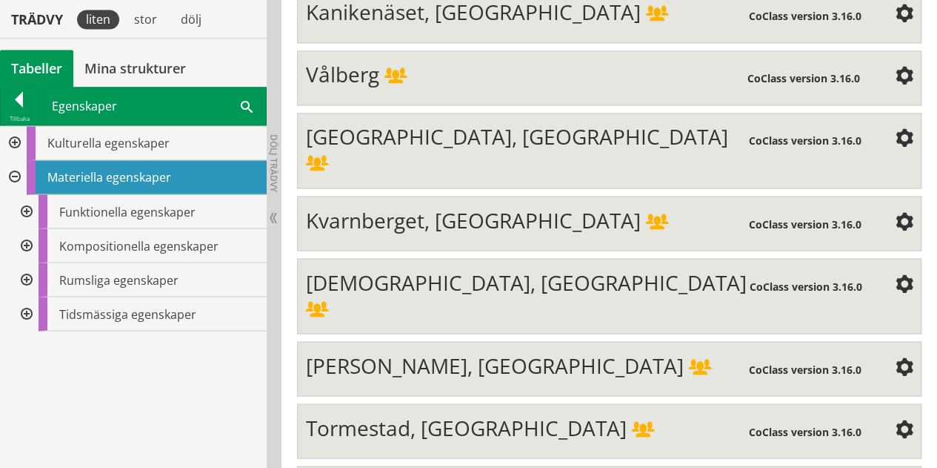
click at [25, 207] on div at bounding box center [25, 211] width 27 height 34
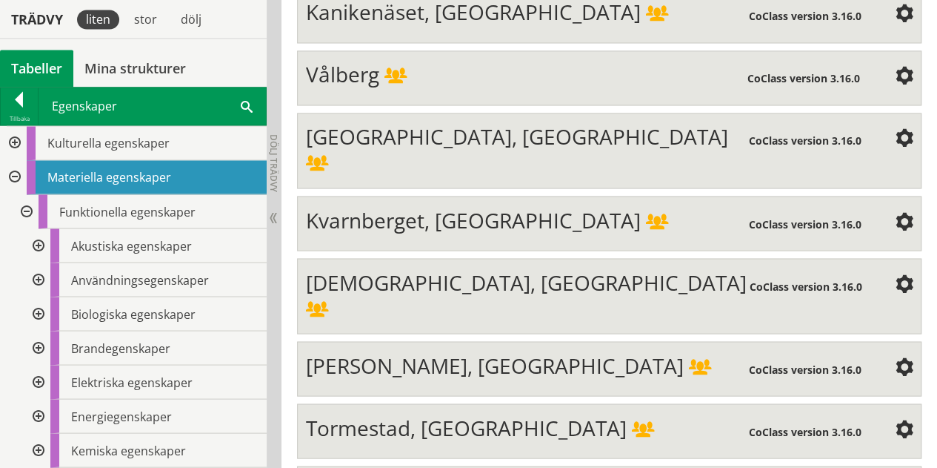
click at [29, 207] on div at bounding box center [25, 211] width 27 height 34
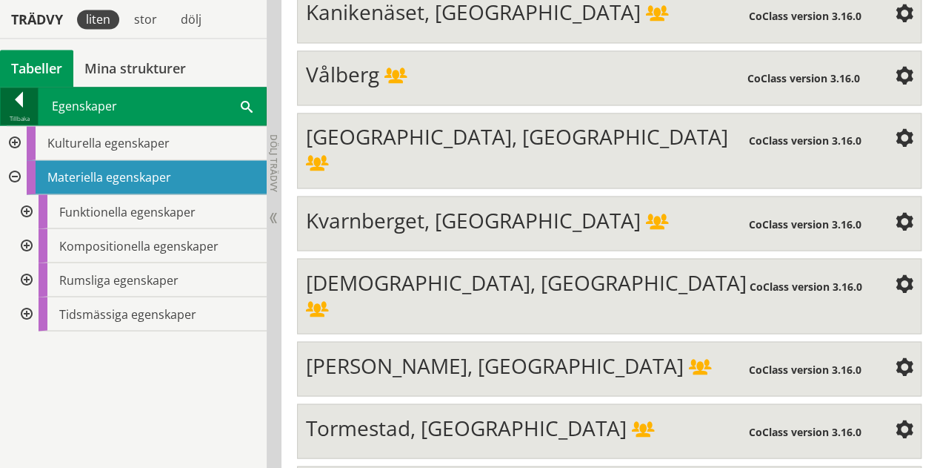
click at [23, 121] on div "Tillbaka" at bounding box center [19, 119] width 37 height 12
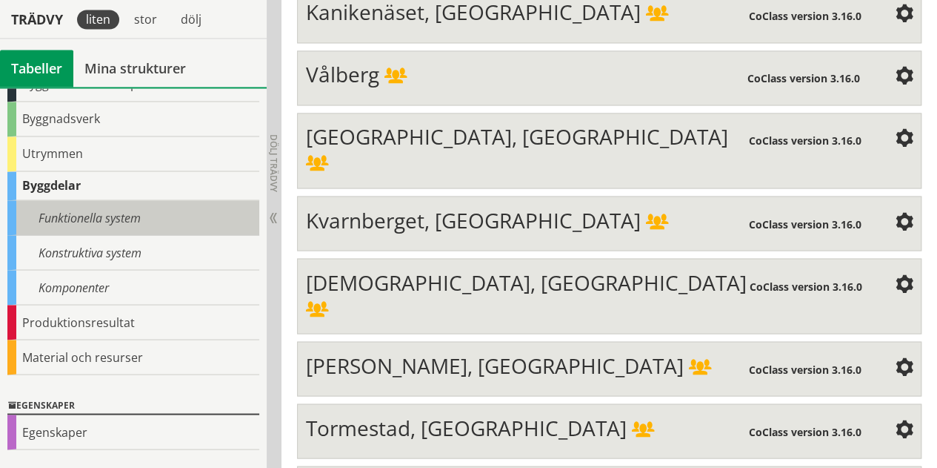
scroll to position [84, 0]
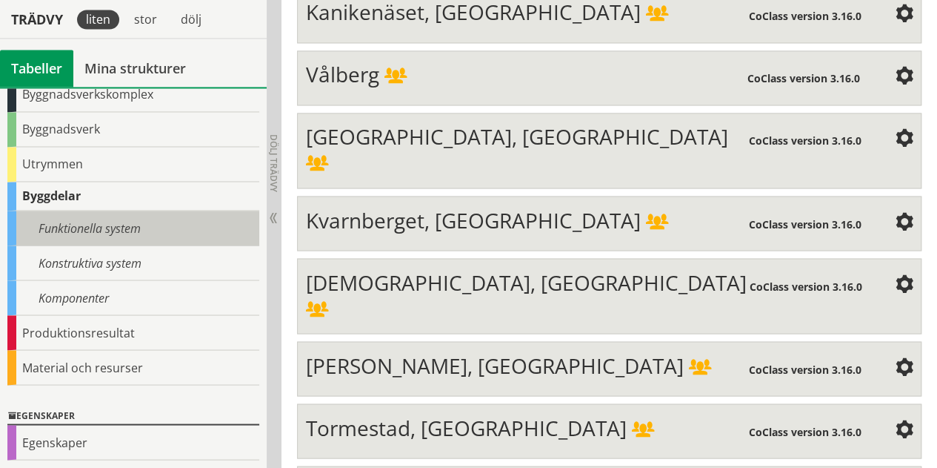
click at [97, 233] on div "Funktionella system" at bounding box center [133, 227] width 252 height 35
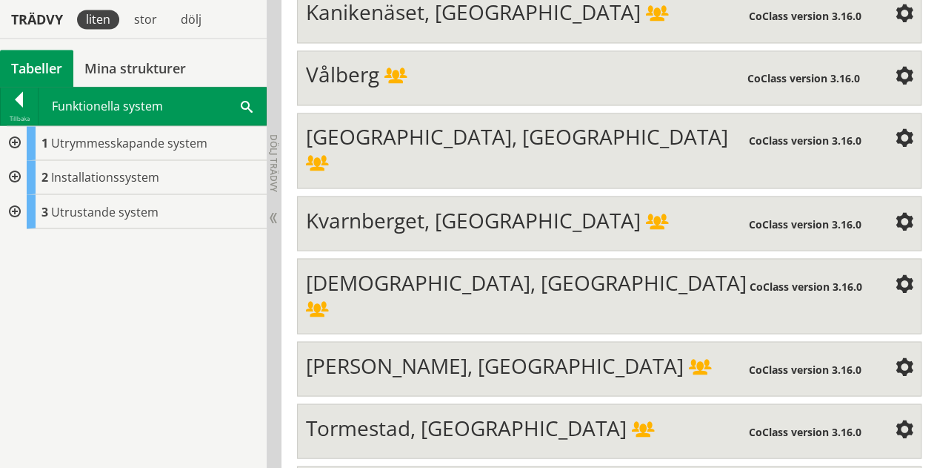
click at [12, 213] on div at bounding box center [13, 211] width 27 height 34
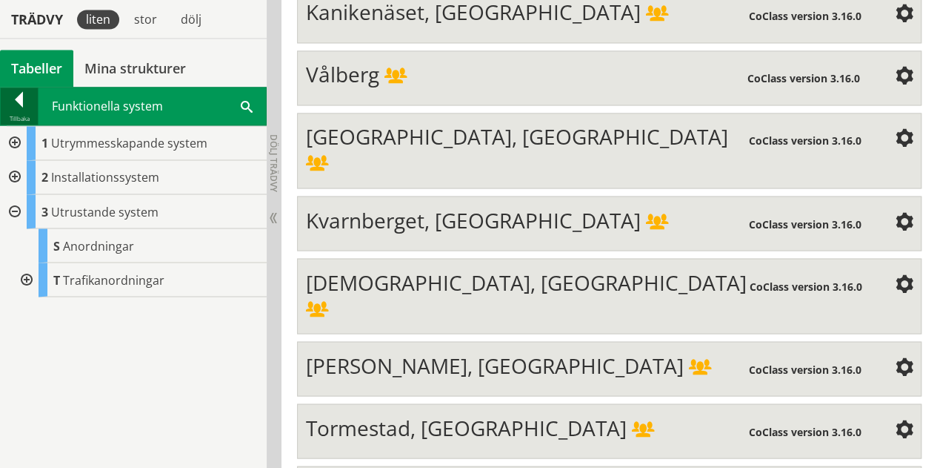
click at [18, 113] on div "Tillbaka" at bounding box center [19, 119] width 37 height 12
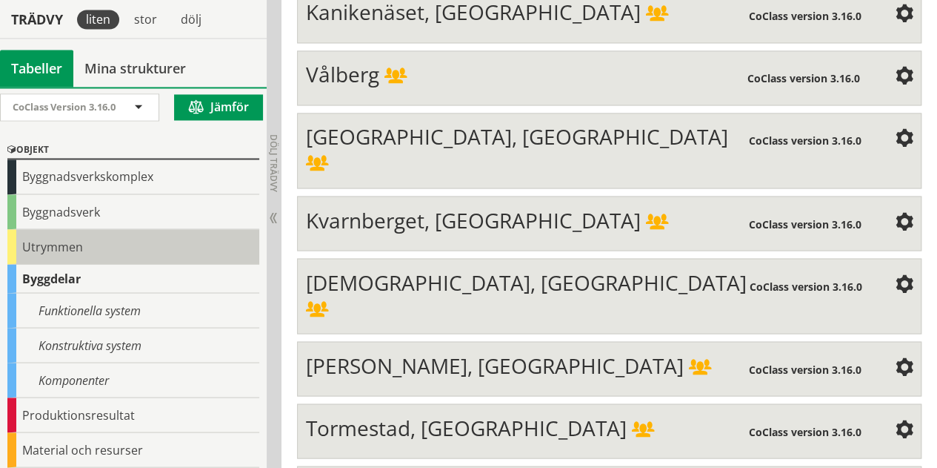
scroll to position [0, 0]
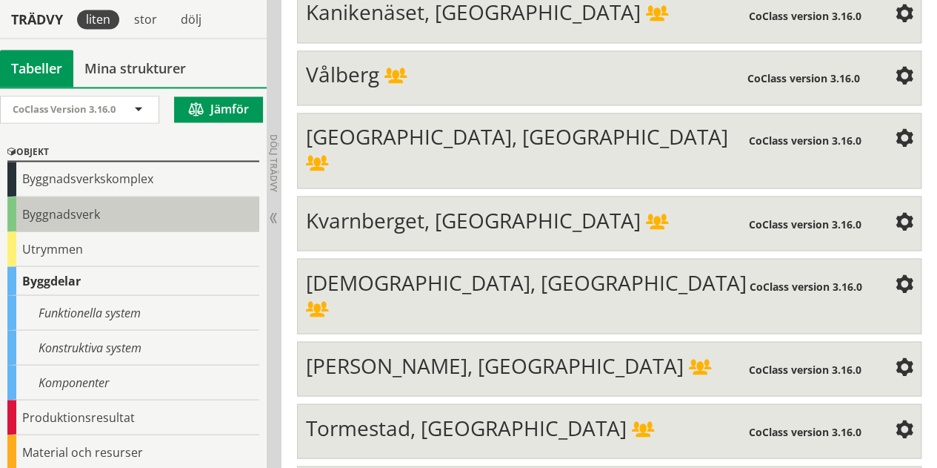
click at [84, 220] on div "Byggnadsverk" at bounding box center [133, 213] width 252 height 35
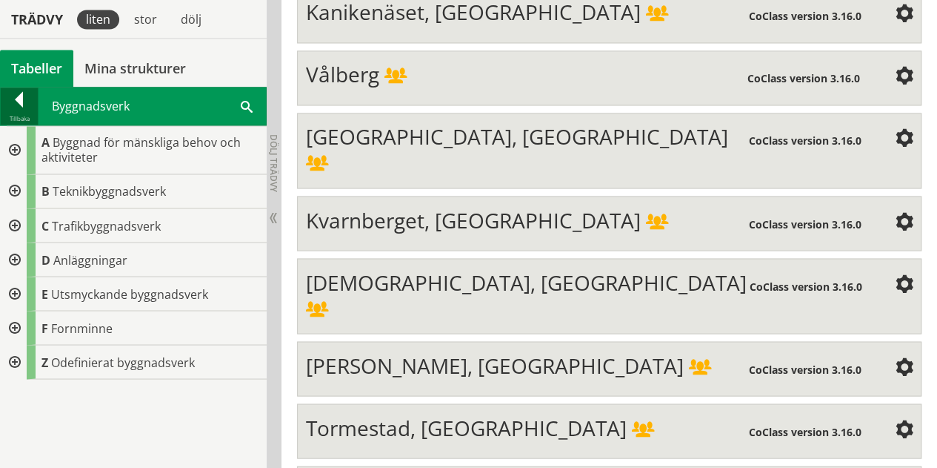
click at [18, 119] on div "Tillbaka" at bounding box center [19, 119] width 37 height 12
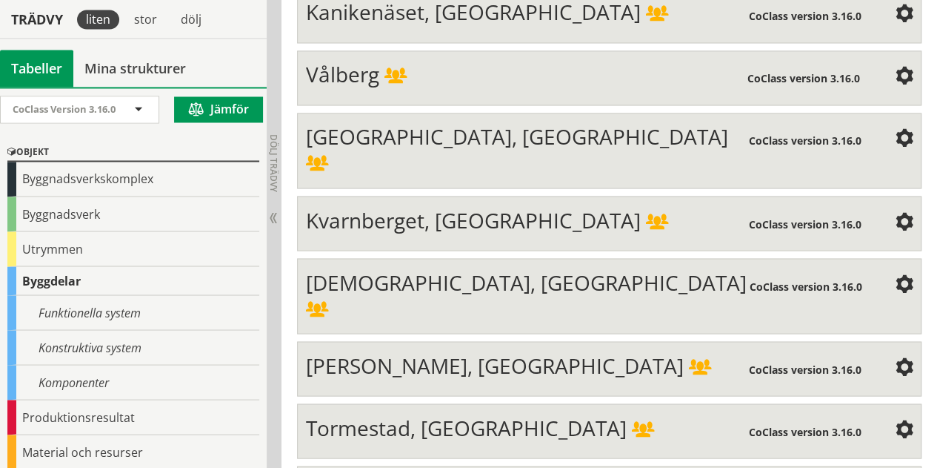
click at [82, 276] on div "Byggdelar" at bounding box center [133, 280] width 252 height 29
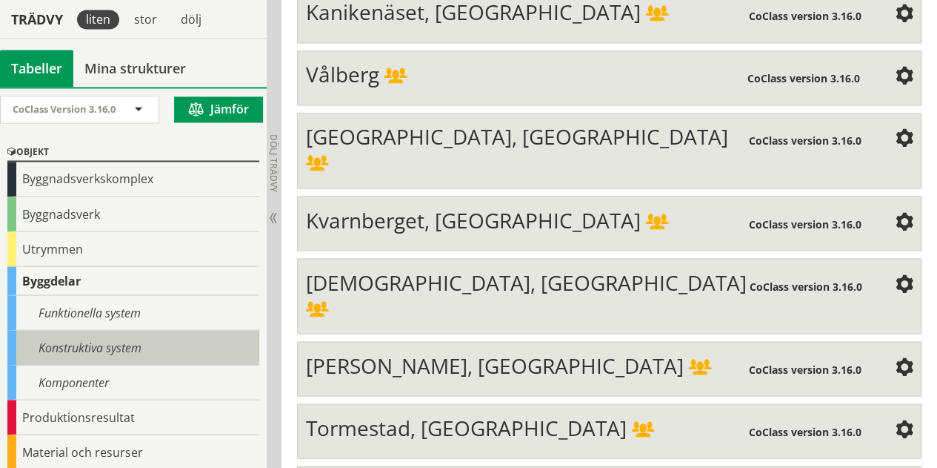
click at [99, 342] on div "Konstruktiva system" at bounding box center [133, 347] width 252 height 35
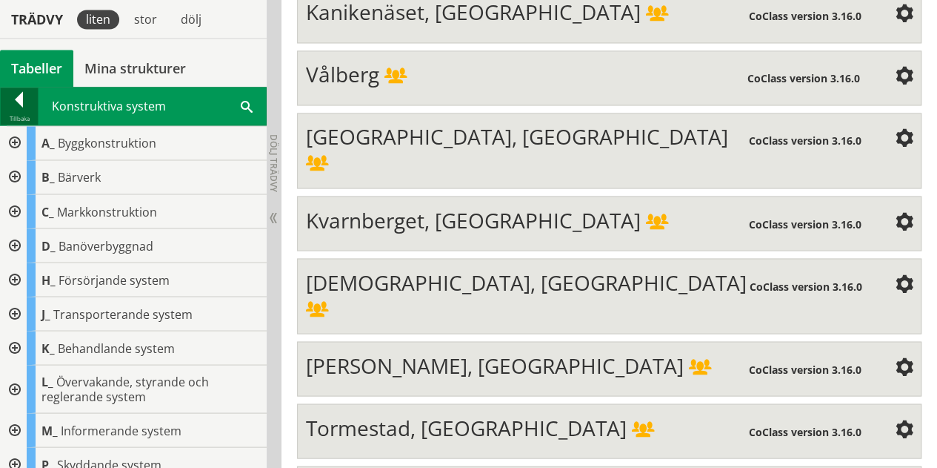
click at [19, 120] on div "Tillbaka" at bounding box center [19, 119] width 37 height 12
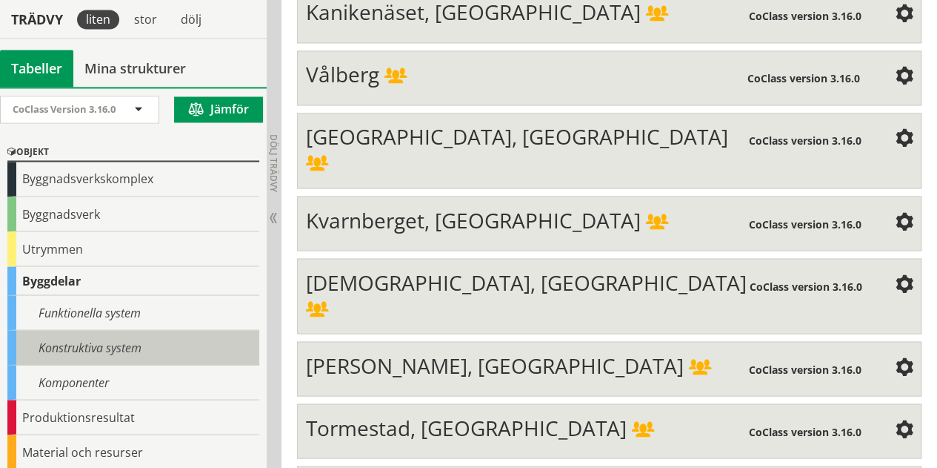
click at [87, 350] on div "Konstruktiva system" at bounding box center [133, 347] width 252 height 35
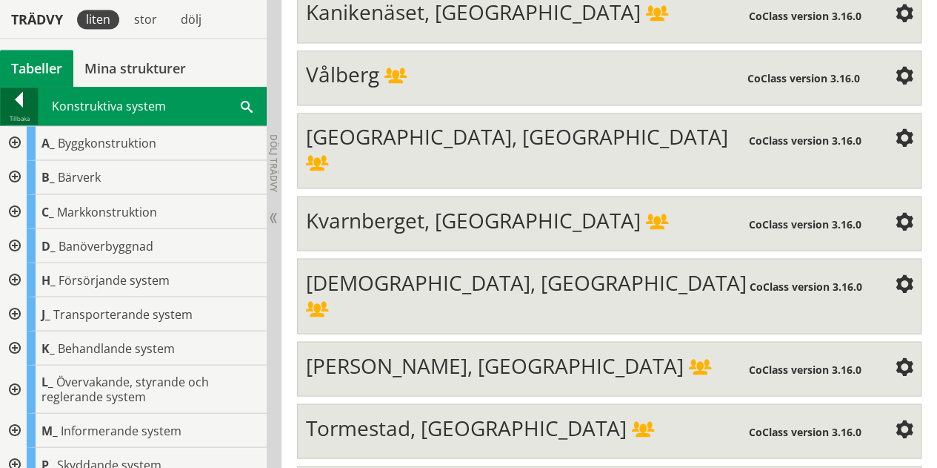
click at [19, 119] on div "Tillbaka Konstruktiva system Sök A_ Byggkonstruktion B_ Bärverk C_ Markkonstruk…" at bounding box center [133, 278] width 267 height 382
click at [25, 113] on div "Tillbaka" at bounding box center [19, 119] width 37 height 12
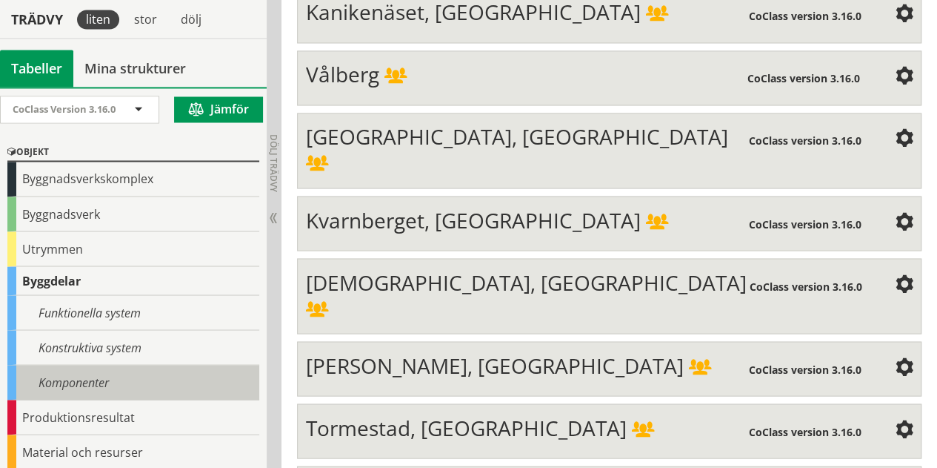
click at [98, 373] on div "Komponenter" at bounding box center [133, 382] width 252 height 35
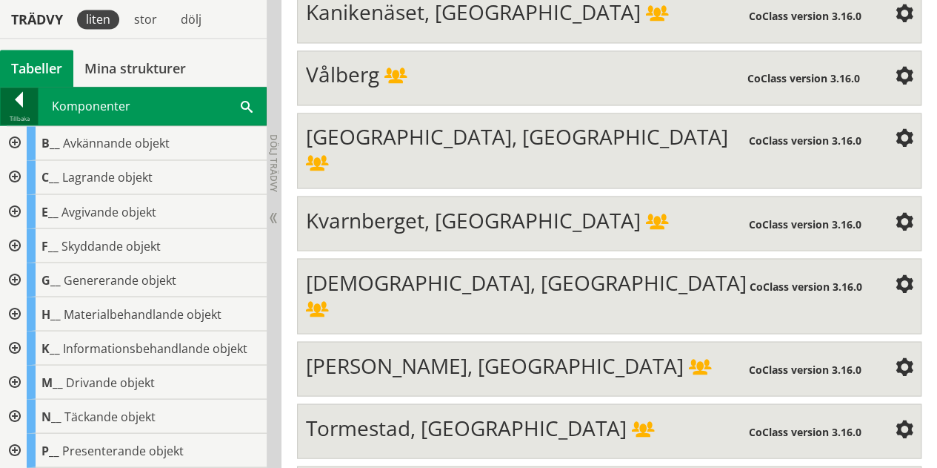
click at [28, 118] on div "Tillbaka" at bounding box center [19, 119] width 37 height 12
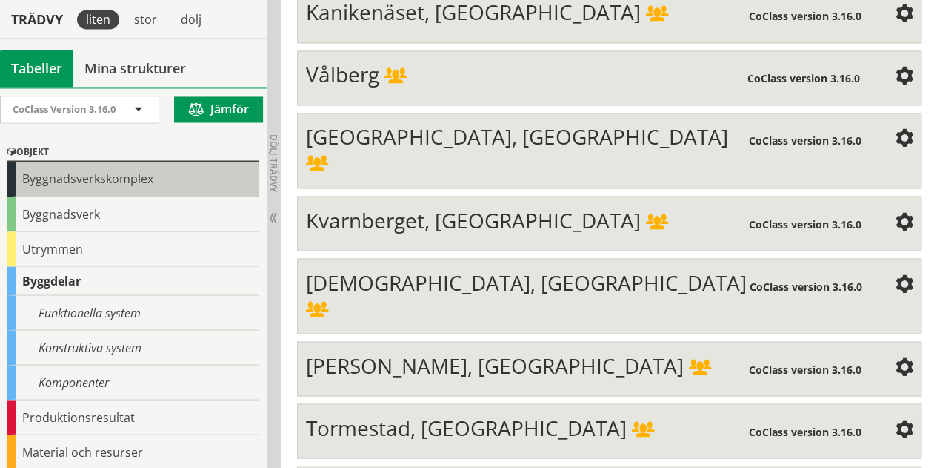
click at [77, 171] on div "Byggnadsverkskomplex" at bounding box center [133, 179] width 252 height 35
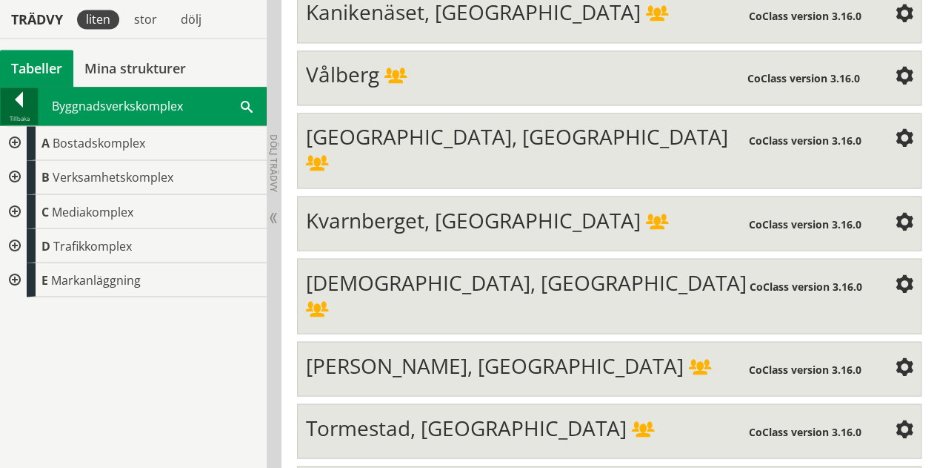
click at [34, 113] on div "Tillbaka" at bounding box center [19, 119] width 37 height 12
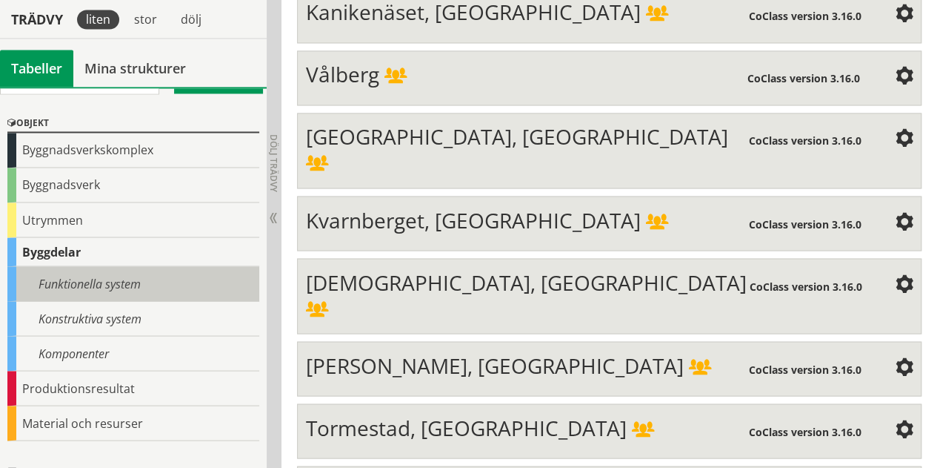
scroll to position [74, 0]
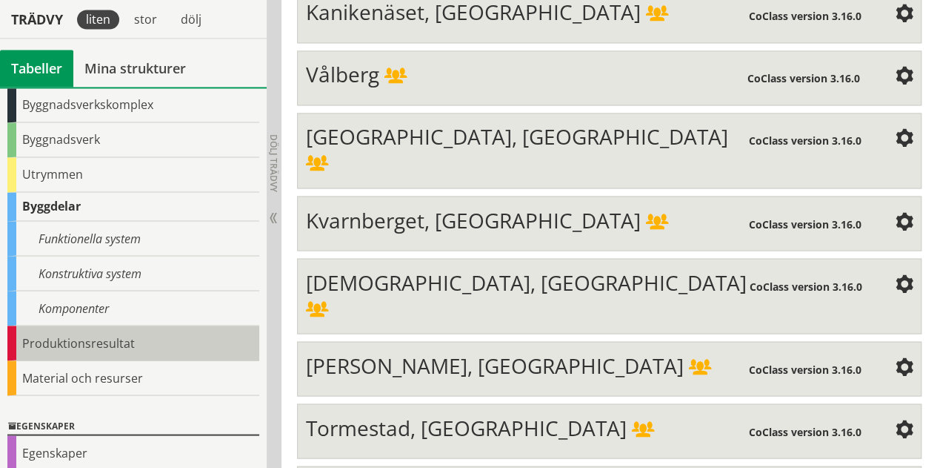
click at [138, 331] on div "Produktionsresultat" at bounding box center [133, 342] width 252 height 35
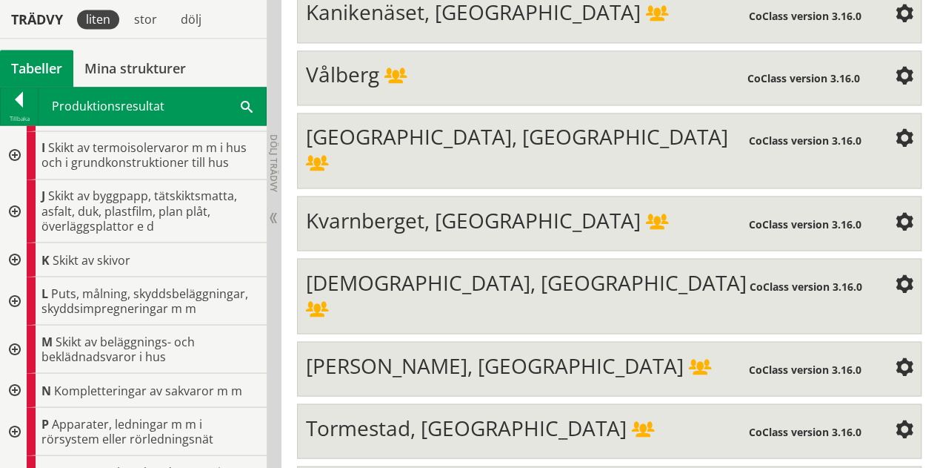
scroll to position [0, 0]
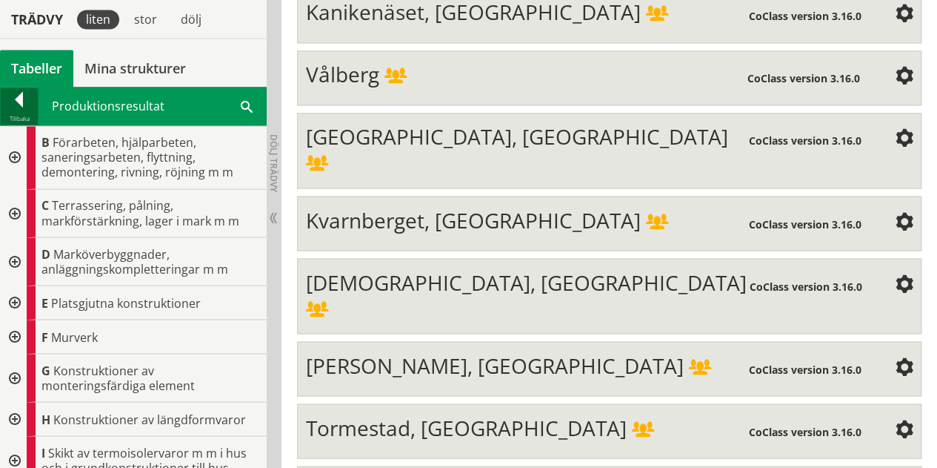
click at [26, 113] on div "Tillbaka" at bounding box center [19, 119] width 37 height 12
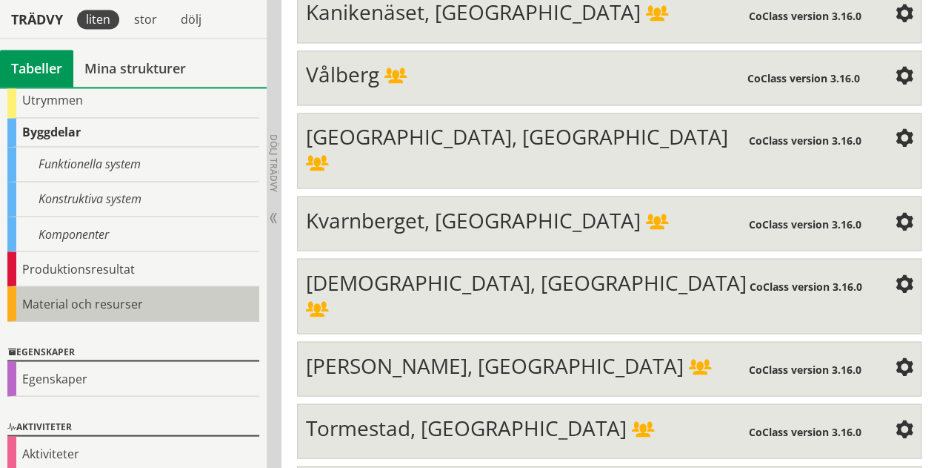
click at [93, 303] on div "Material och resurser" at bounding box center [133, 303] width 252 height 35
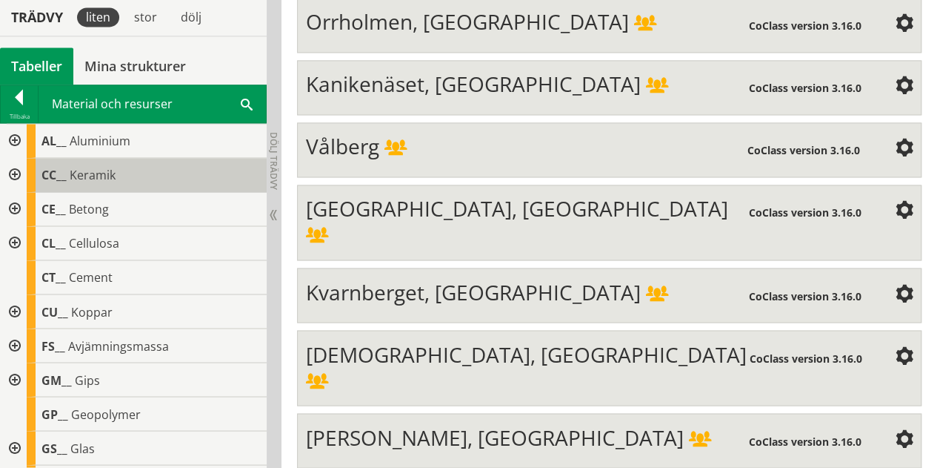
scroll to position [1121, 0]
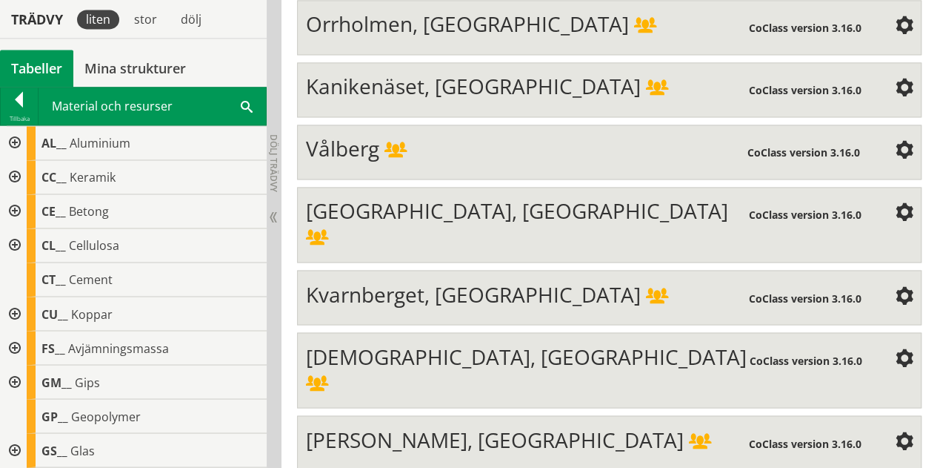
click at [20, 126] on div at bounding box center [13, 143] width 27 height 34
click at [20, 120] on div "Tillbaka" at bounding box center [19, 119] width 37 height 12
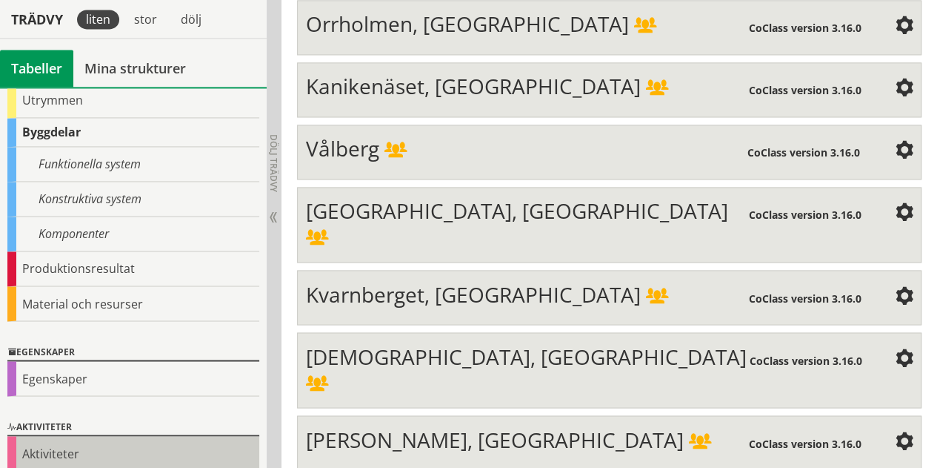
click at [108, 429] on div "Aktiviteter" at bounding box center [133, 427] width 252 height 18
click at [109, 436] on div "Aktiviteter" at bounding box center [133, 453] width 252 height 35
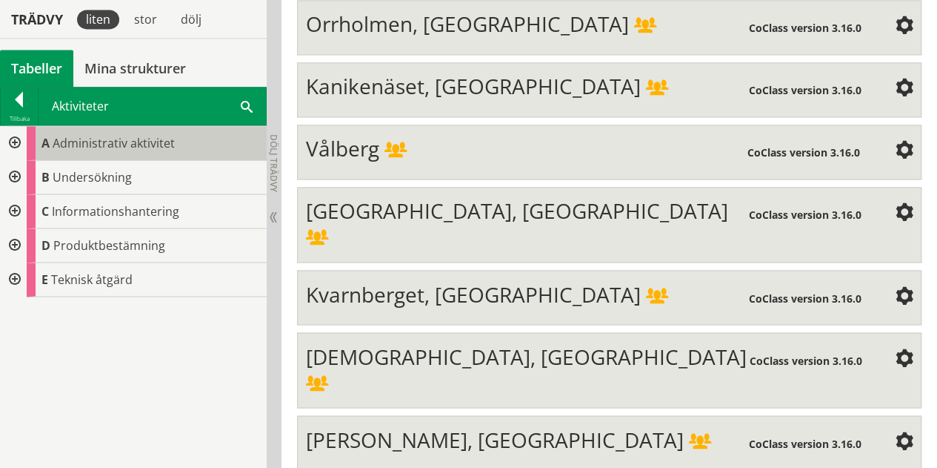
click at [58, 146] on span "Administrativ aktivitet" at bounding box center [114, 143] width 122 height 16
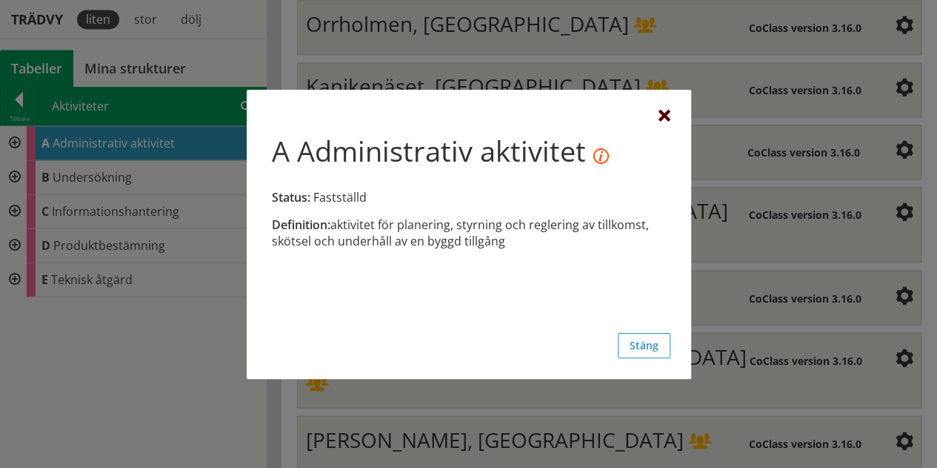
click at [670, 115] on div "A Administrativ aktivitet Status: Fastställd Definition: aktivitet för planerin…" at bounding box center [469, 234] width 445 height 289
click at [664, 119] on div at bounding box center [665, 116] width 12 height 12
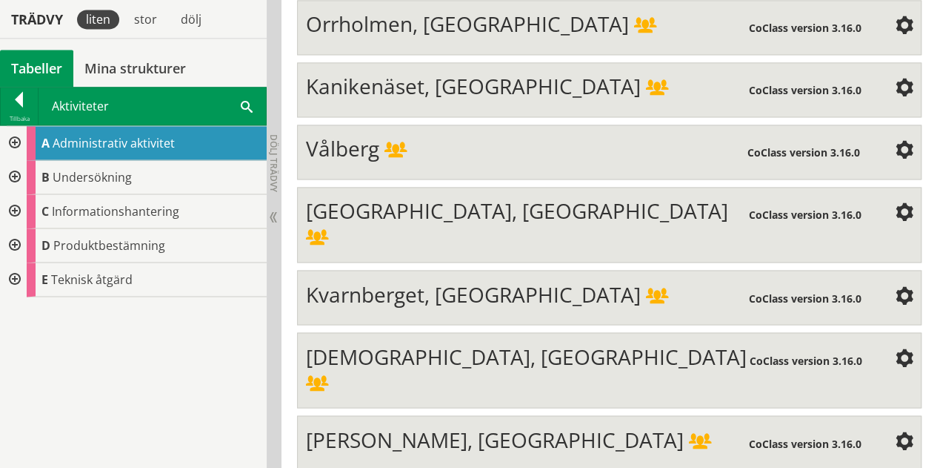
click at [12, 140] on div at bounding box center [13, 143] width 27 height 34
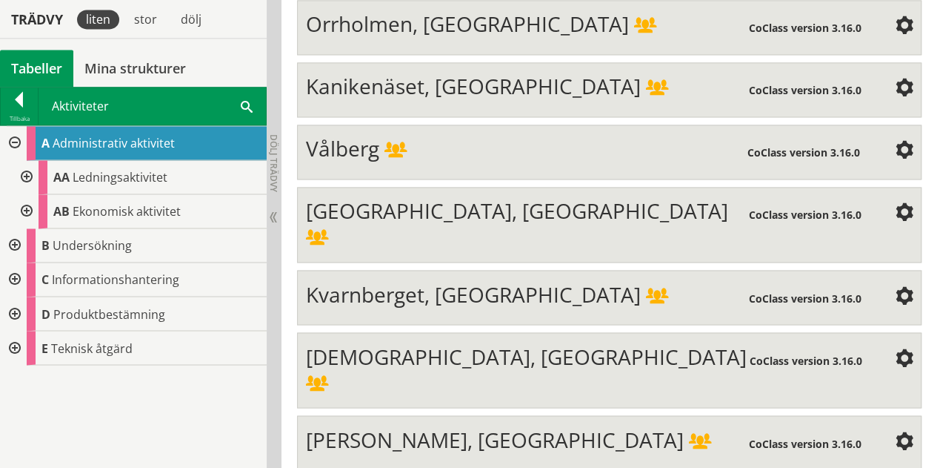
click at [21, 273] on div at bounding box center [13, 279] width 27 height 34
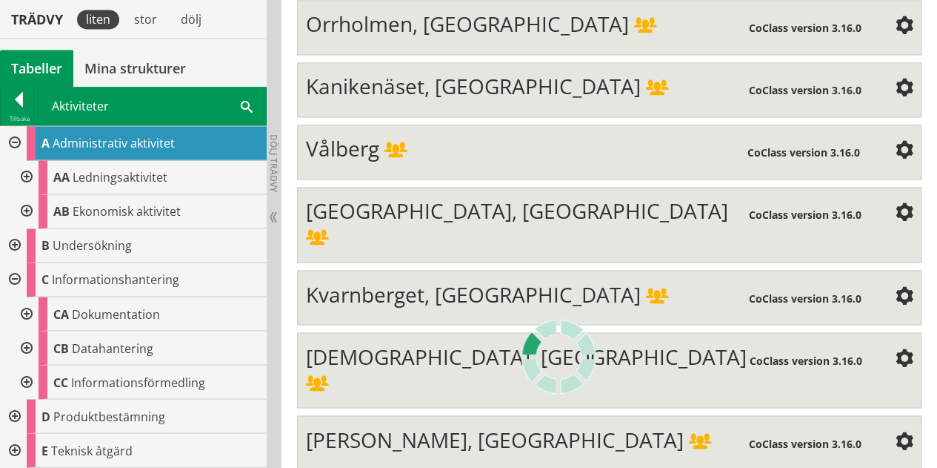
click at [27, 307] on div at bounding box center [25, 313] width 27 height 34
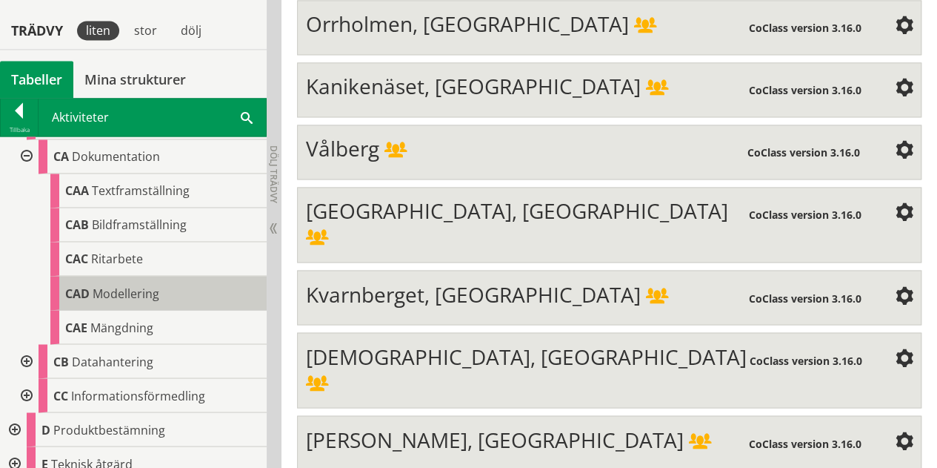
scroll to position [1195, 0]
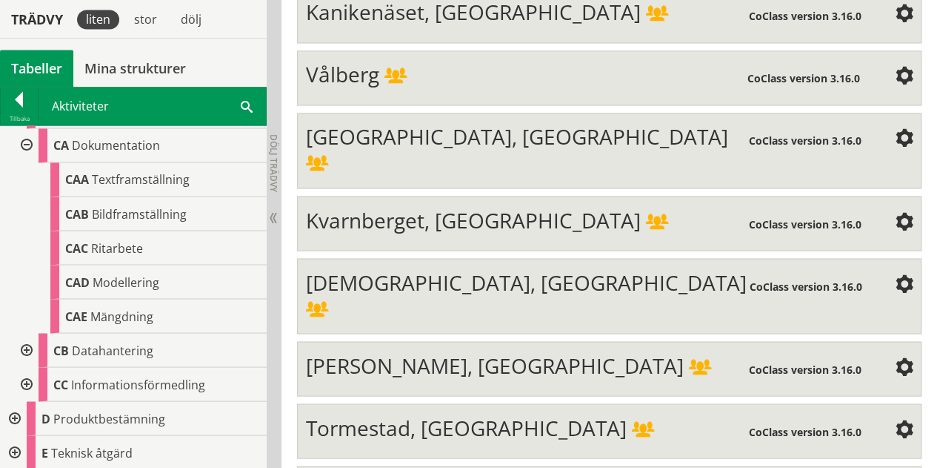
click at [21, 416] on div at bounding box center [13, 418] width 27 height 34
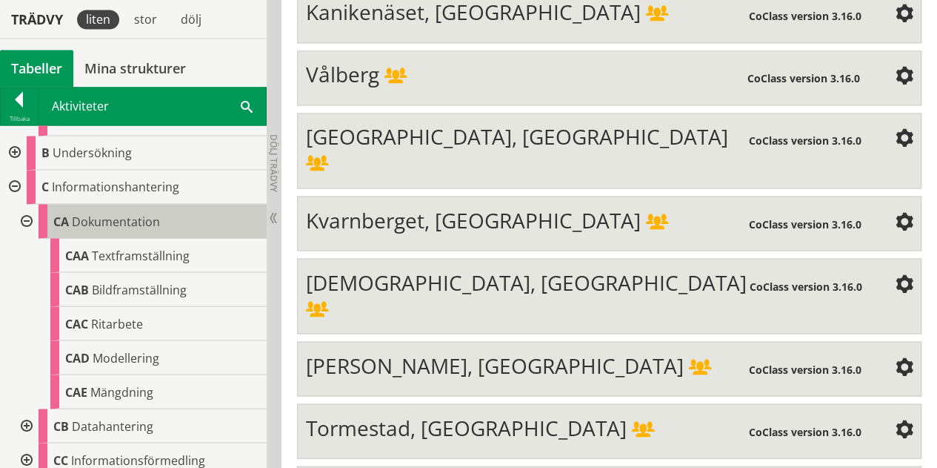
scroll to position [20, 0]
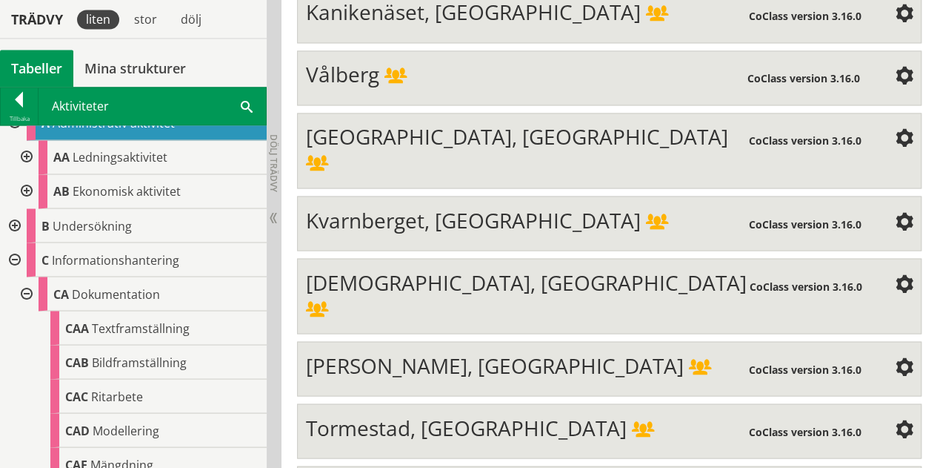
click at [13, 261] on div at bounding box center [13, 259] width 27 height 34
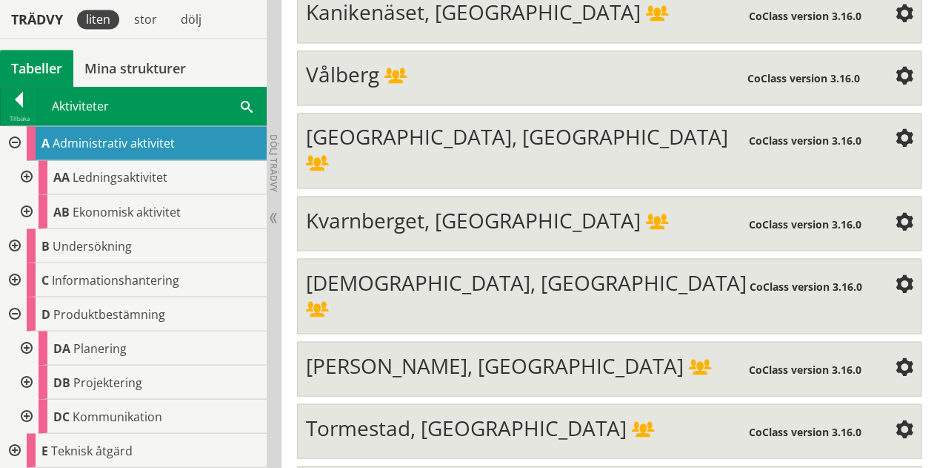
click at [10, 140] on div at bounding box center [13, 143] width 27 height 34
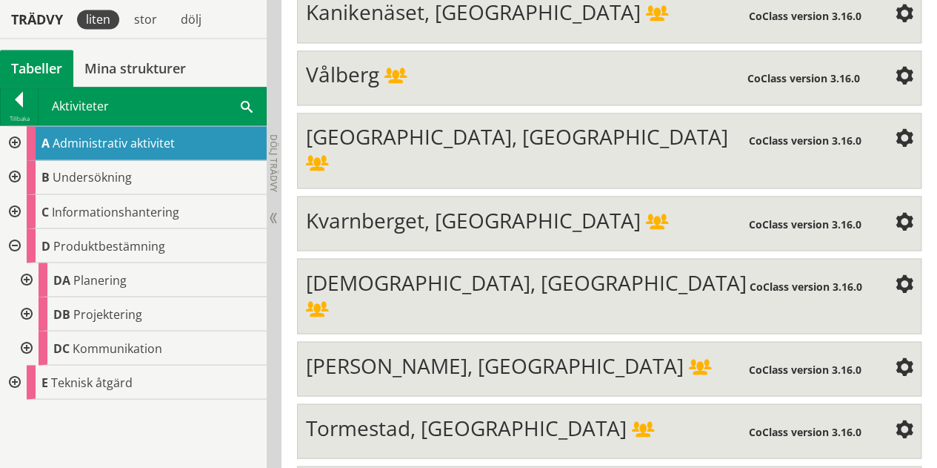
click at [12, 242] on div at bounding box center [13, 245] width 27 height 34
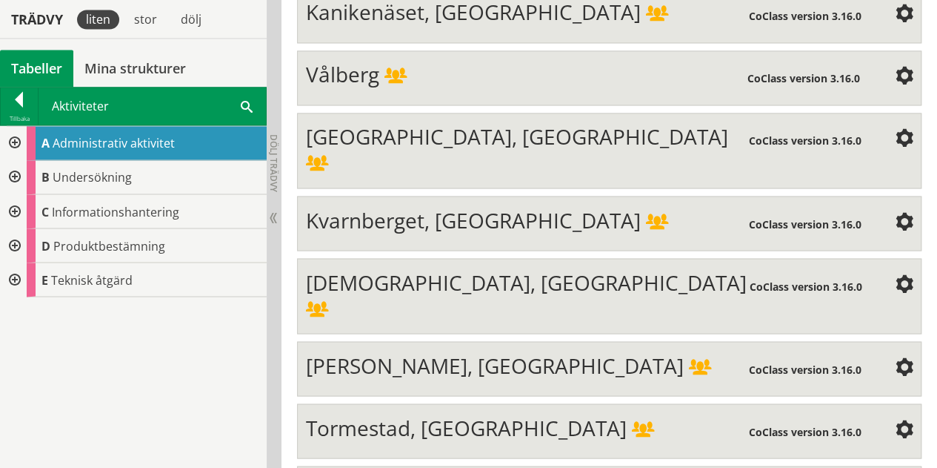
click at [13, 100] on div at bounding box center [19, 102] width 37 height 21
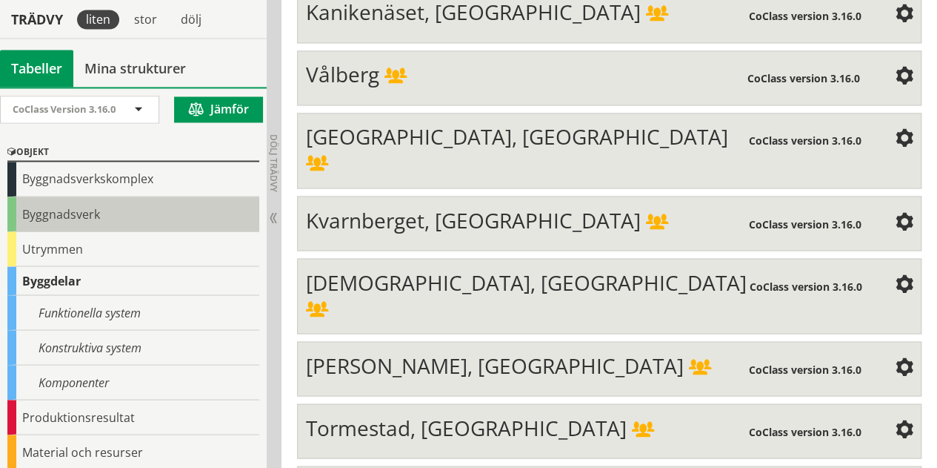
click at [114, 202] on div "Byggnadsverk" at bounding box center [133, 213] width 252 height 35
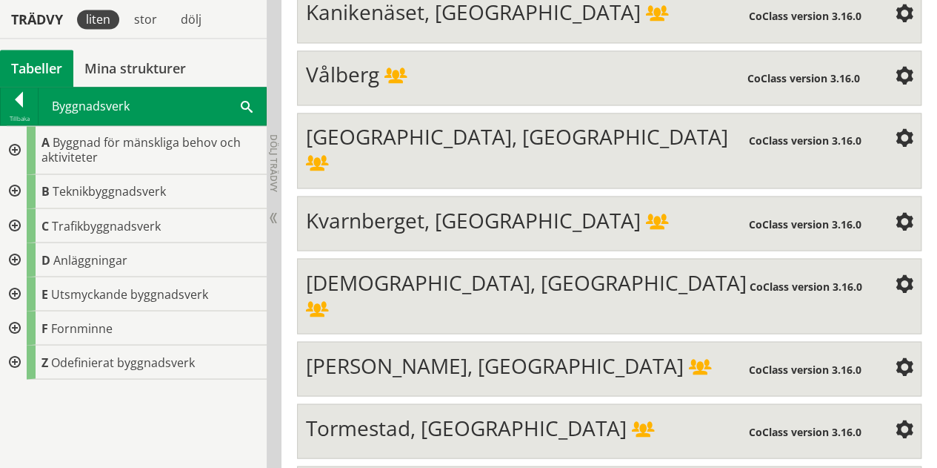
click at [244, 105] on span at bounding box center [247, 106] width 12 height 16
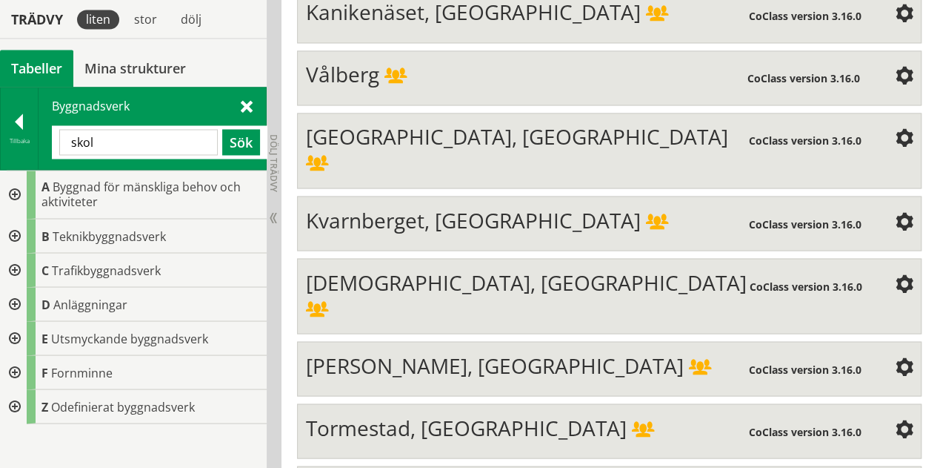
type input "skol"
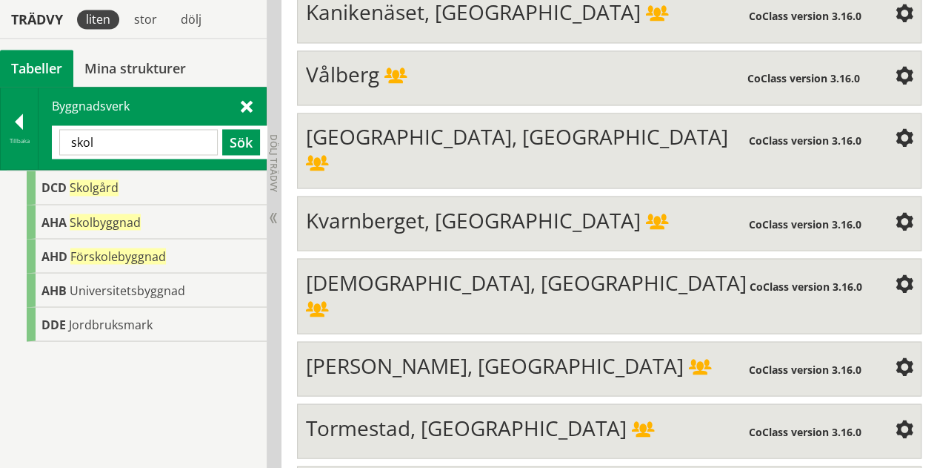
click at [247, 107] on span at bounding box center [247, 106] width 12 height 16
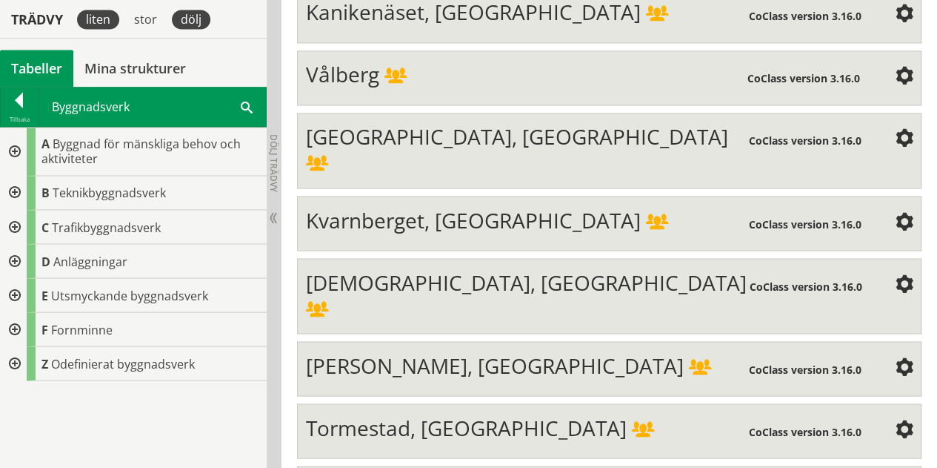
click at [204, 25] on div "dölj" at bounding box center [191, 19] width 39 height 19
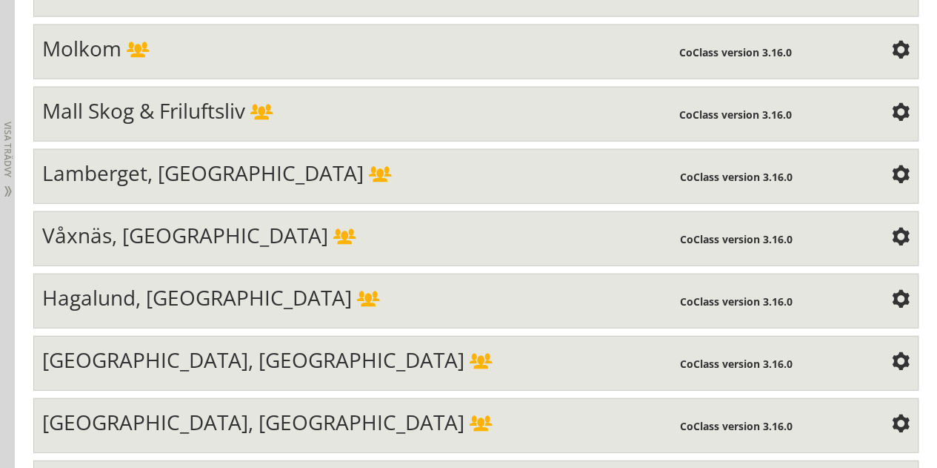
scroll to position [1714, 0]
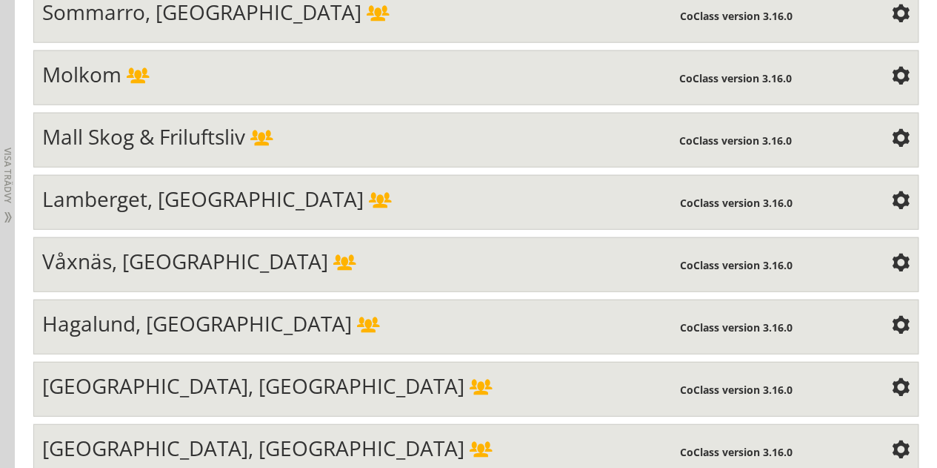
click at [216, 131] on span "Mall Skog & Friluftsliv" at bounding box center [143, 136] width 203 height 28
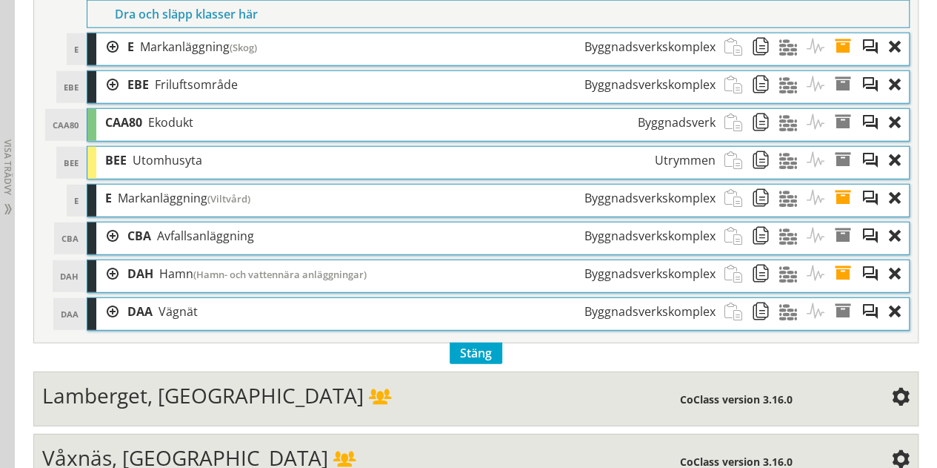
scroll to position [1936, 0]
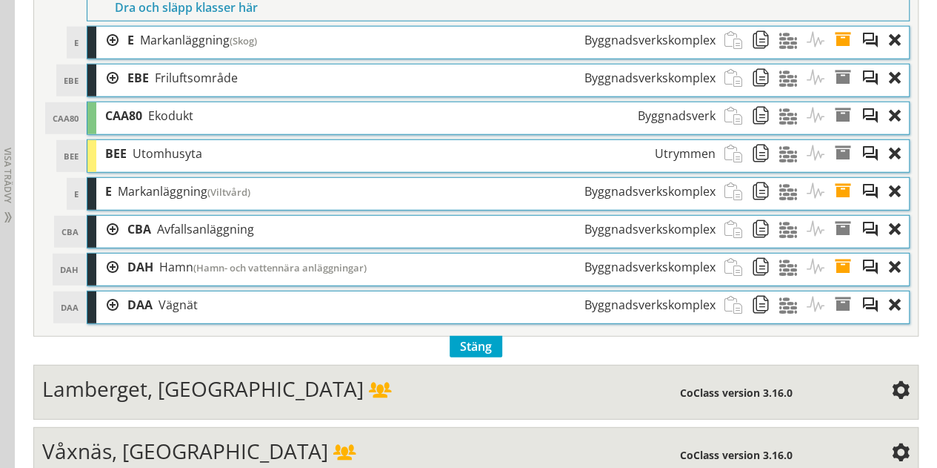
click at [108, 253] on div at bounding box center [107, 266] width 22 height 27
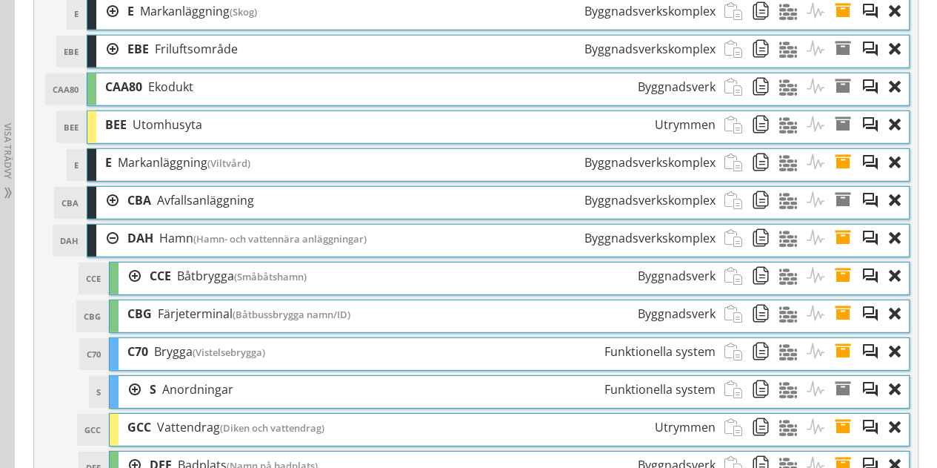
scroll to position [2010, 0]
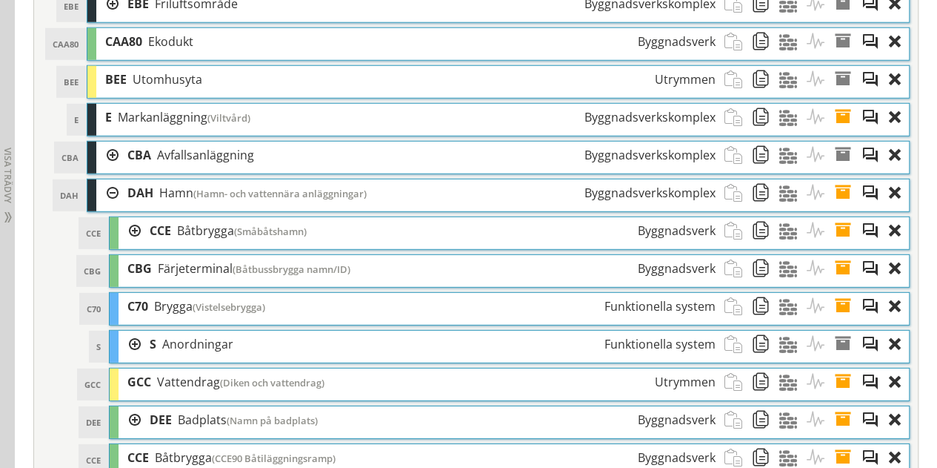
click at [115, 179] on div at bounding box center [107, 192] width 22 height 27
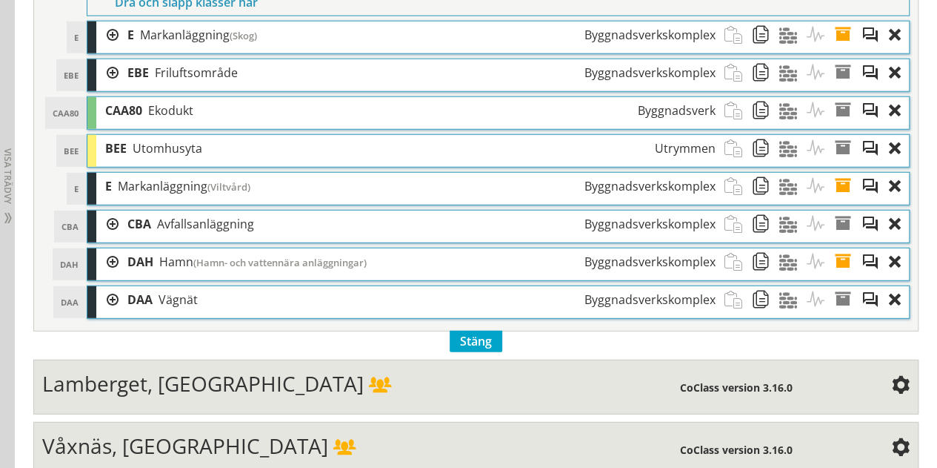
scroll to position [1862, 0]
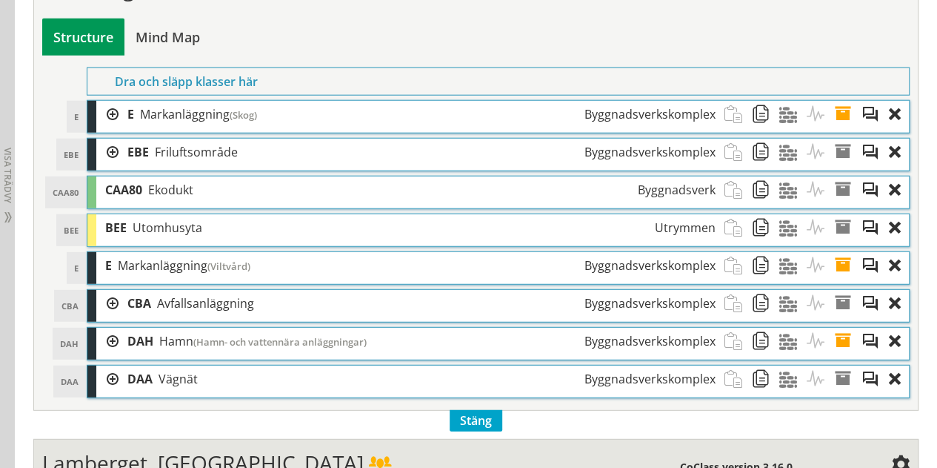
click at [116, 109] on div at bounding box center [107, 114] width 22 height 27
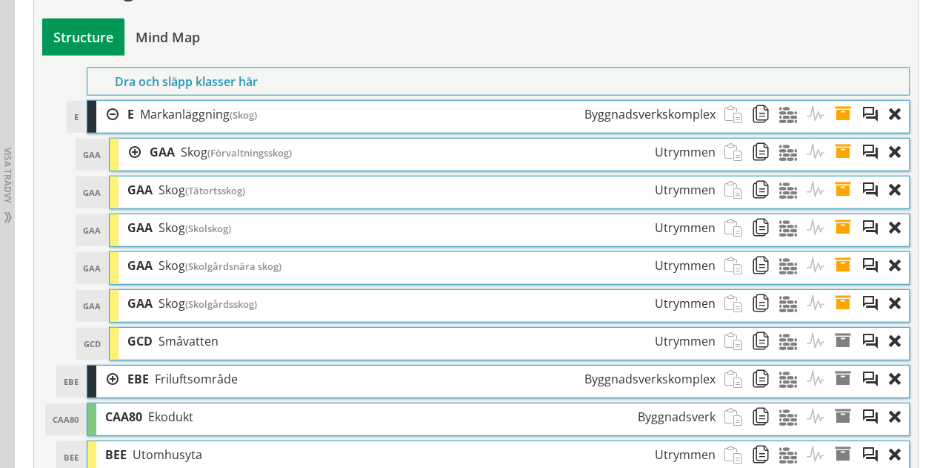
click at [130, 139] on div at bounding box center [130, 152] width 22 height 27
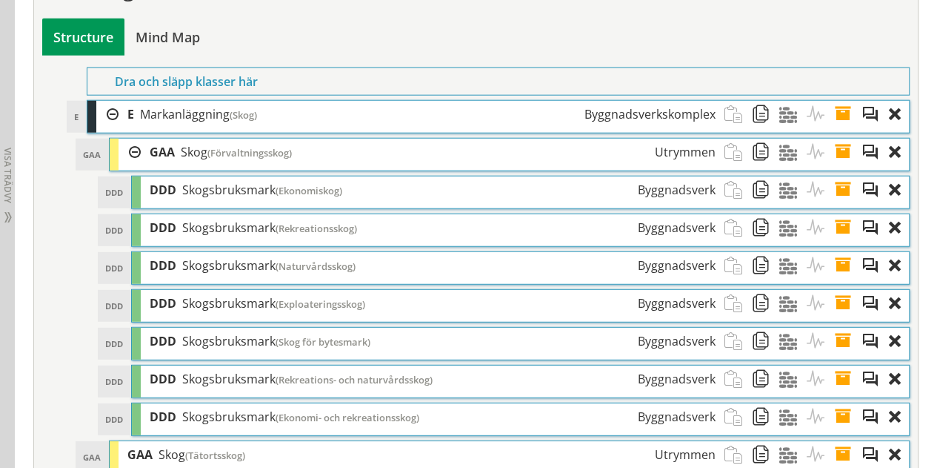
click at [133, 139] on div at bounding box center [130, 152] width 22 height 27
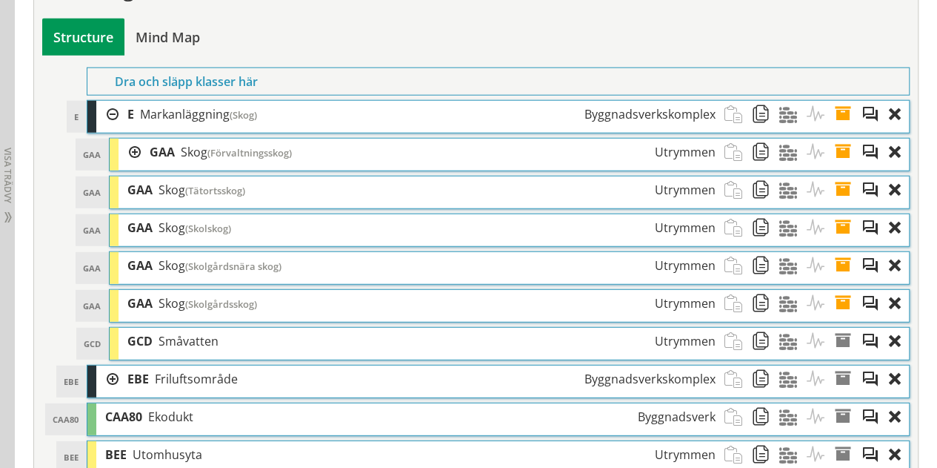
click at [113, 107] on div at bounding box center [107, 114] width 22 height 27
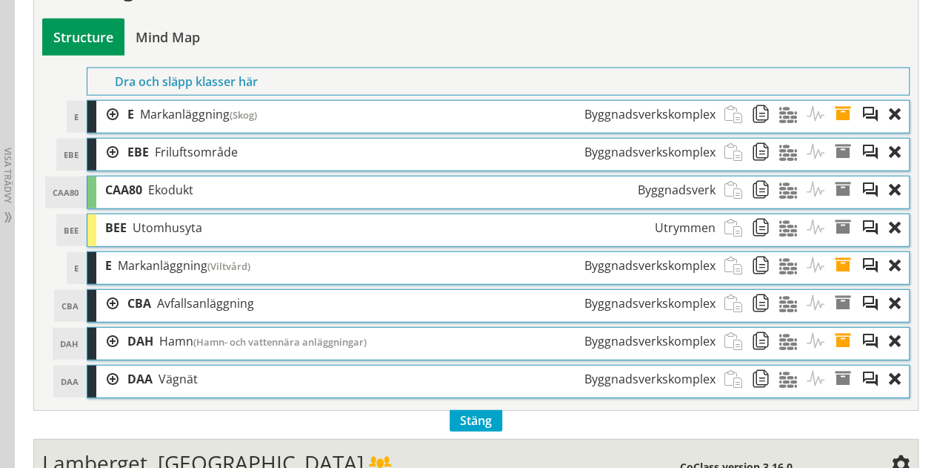
click at [111, 139] on div at bounding box center [107, 152] width 22 height 27
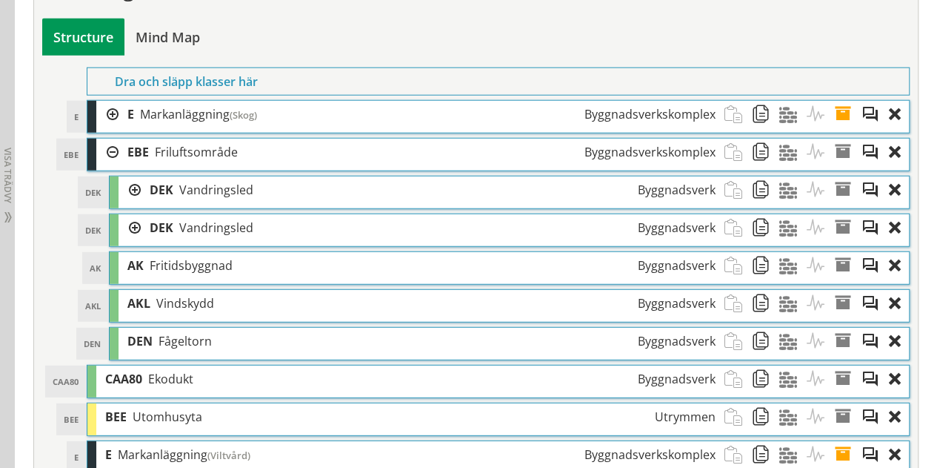
click at [130, 176] on div at bounding box center [130, 189] width 22 height 27
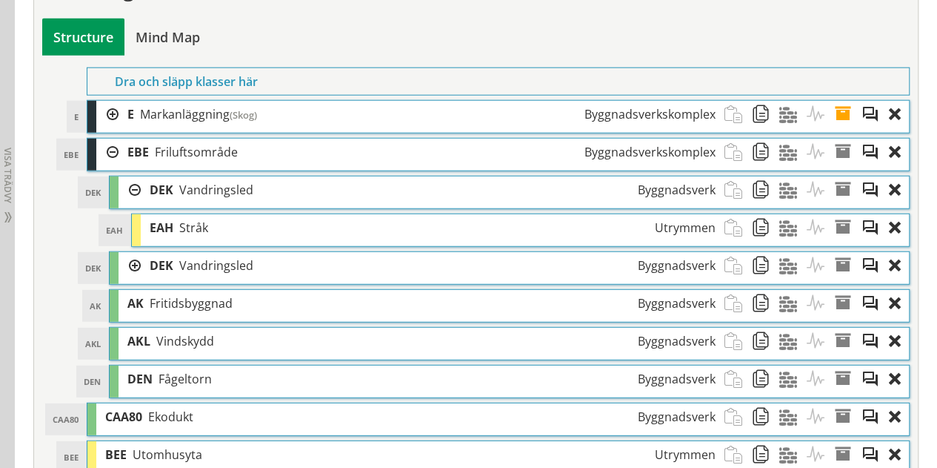
click at [132, 176] on div at bounding box center [130, 189] width 22 height 27
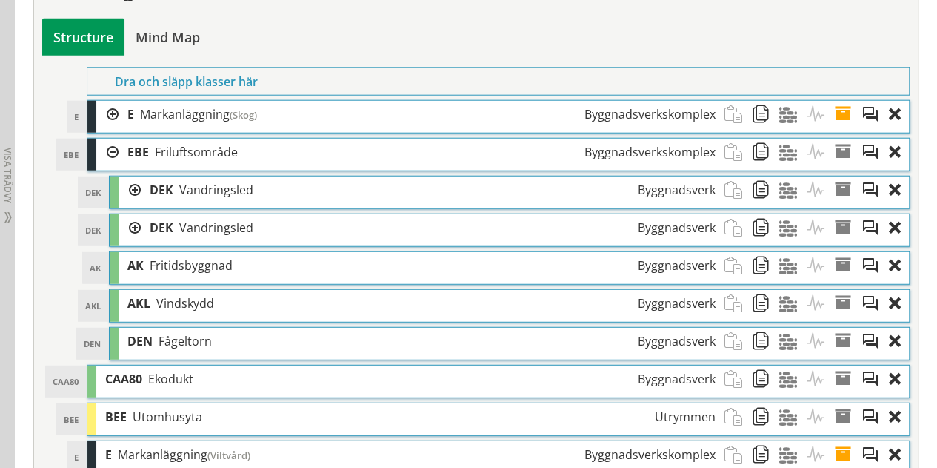
click at [109, 139] on div at bounding box center [107, 152] width 22 height 27
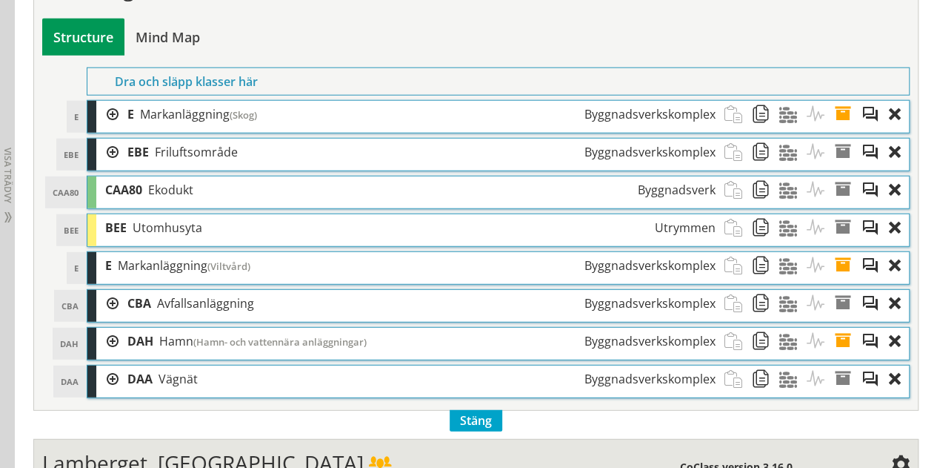
click at [107, 109] on div at bounding box center [107, 114] width 22 height 27
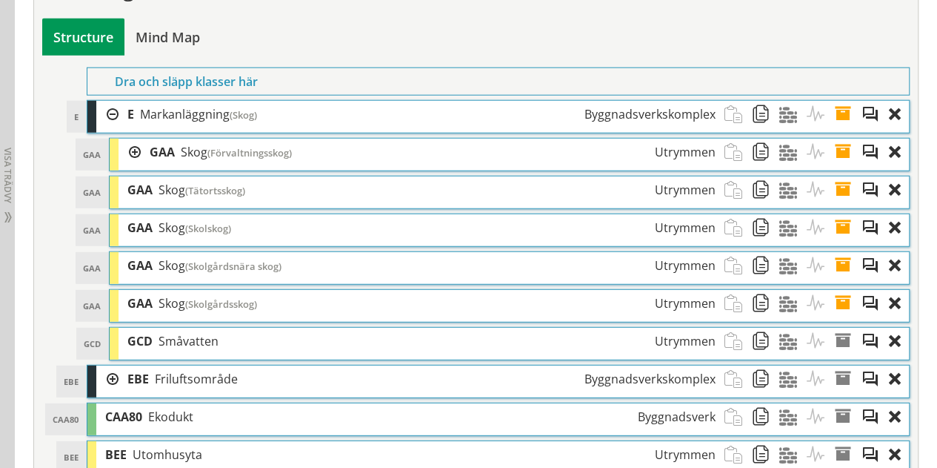
click at [133, 139] on div at bounding box center [130, 152] width 22 height 27
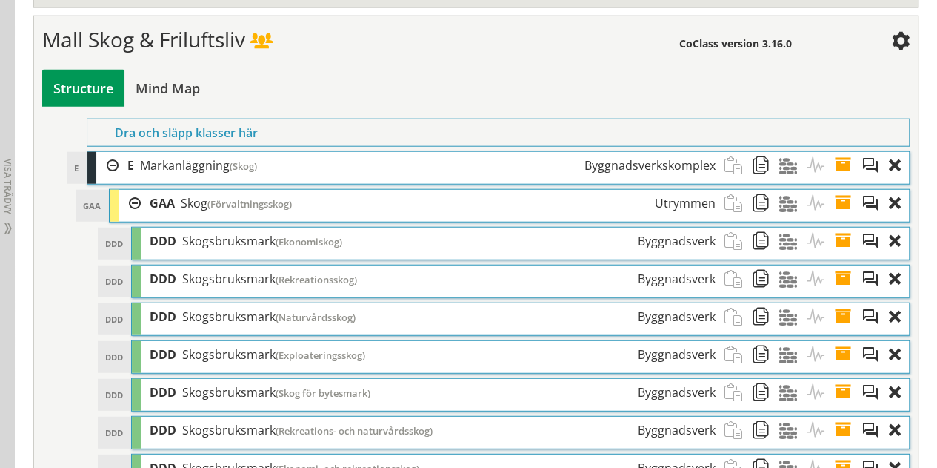
scroll to position [1788, 0]
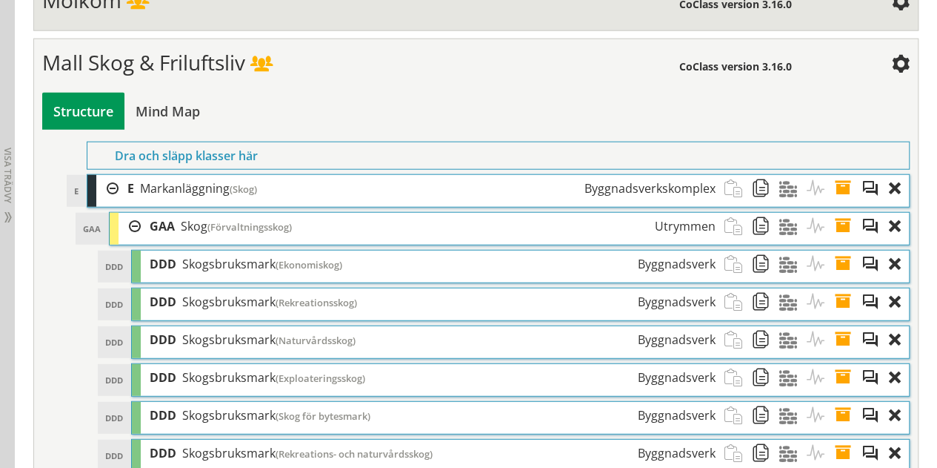
click at [136, 213] on div at bounding box center [130, 226] width 22 height 27
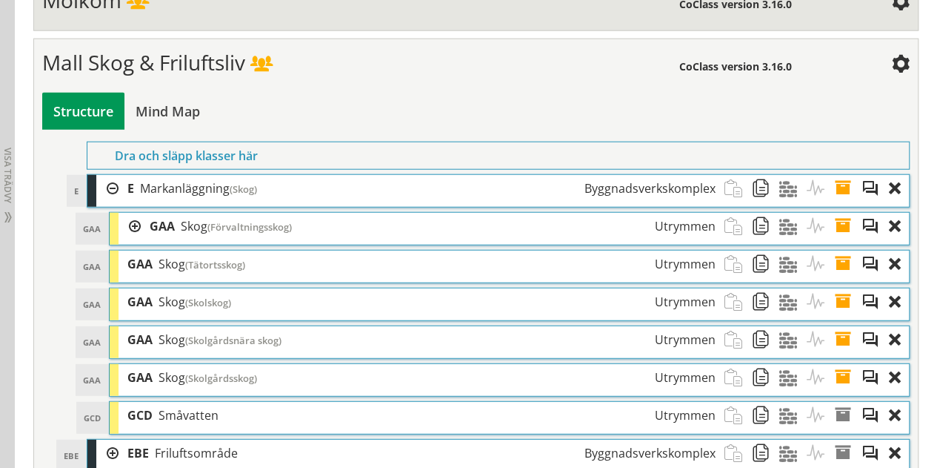
click at [111, 179] on div at bounding box center [107, 188] width 22 height 27
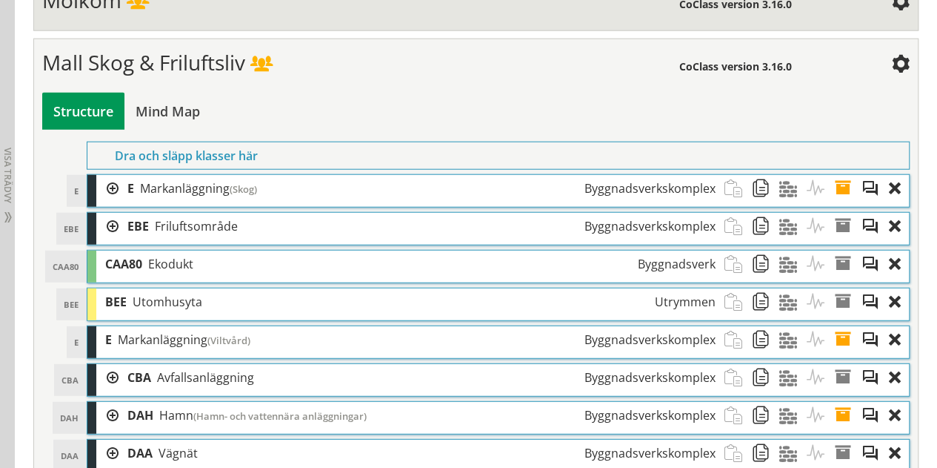
click at [249, 64] on div "Mall Skog & Friluftsliv" at bounding box center [360, 65] width 637 height 30
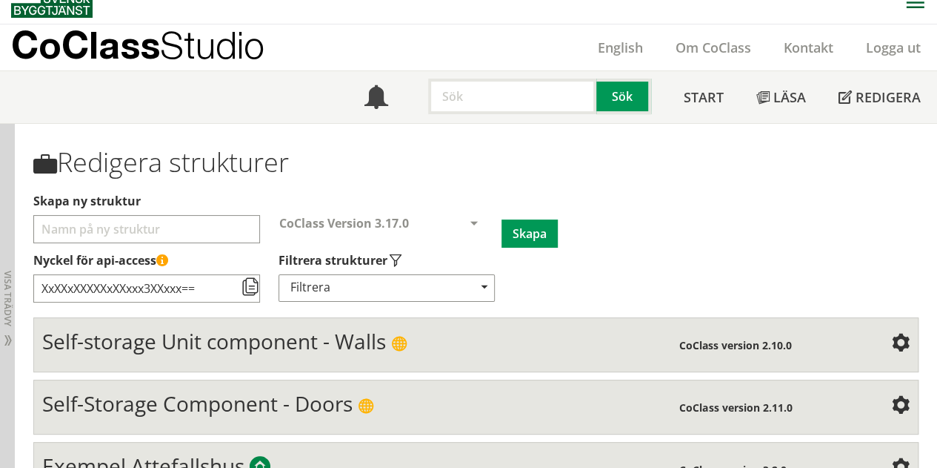
scroll to position [0, 0]
